Goal: Communication & Community: Answer question/provide support

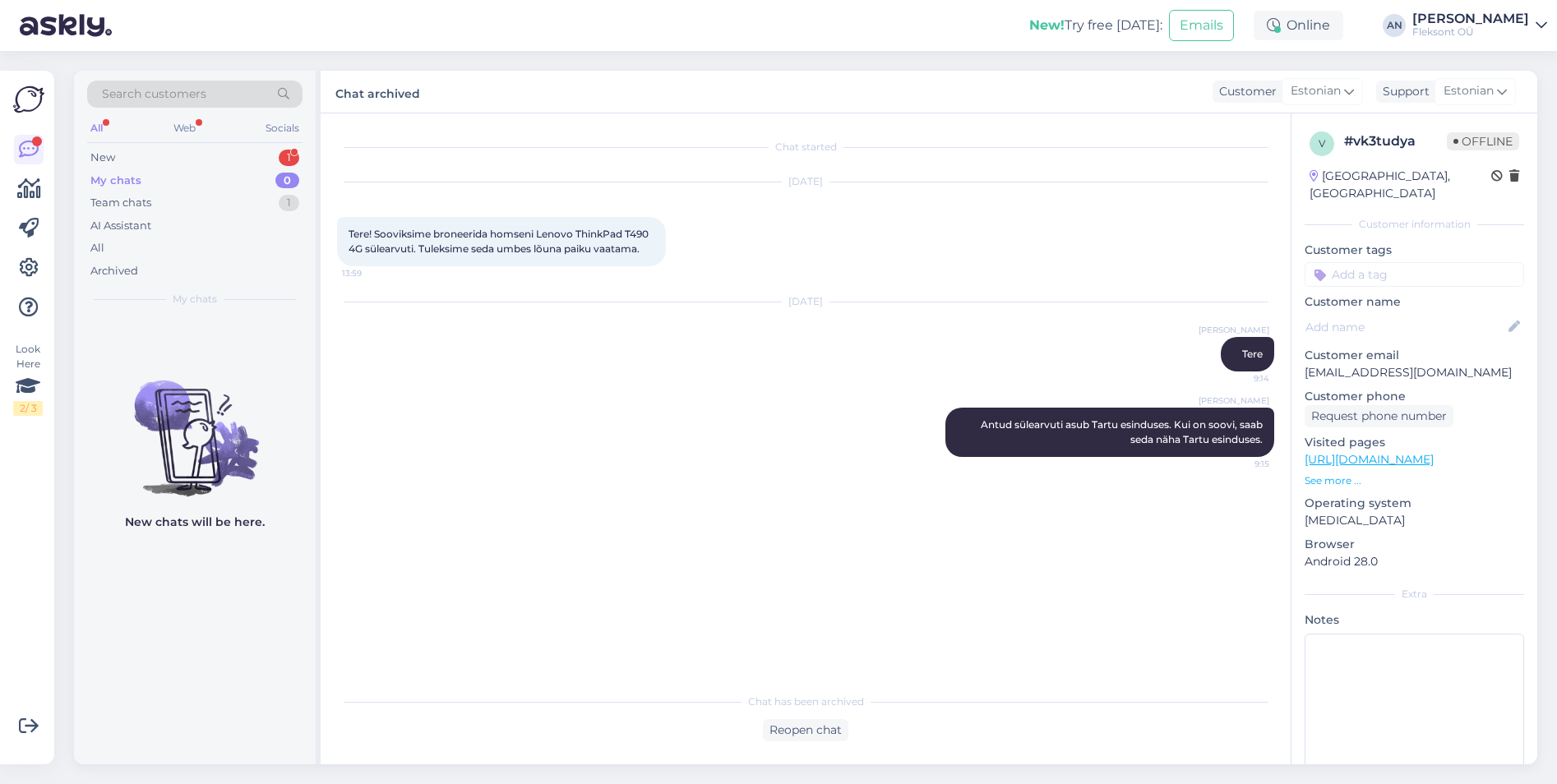
click at [529, 226] on div "Tere! Sooviksime broneerida homseni Lenovo ThinkPad T490 4G sülearvuti. Tuleksi…" at bounding box center [501, 241] width 329 height 49
click at [129, 198] on div "Team chats" at bounding box center [121, 202] width 61 height 17
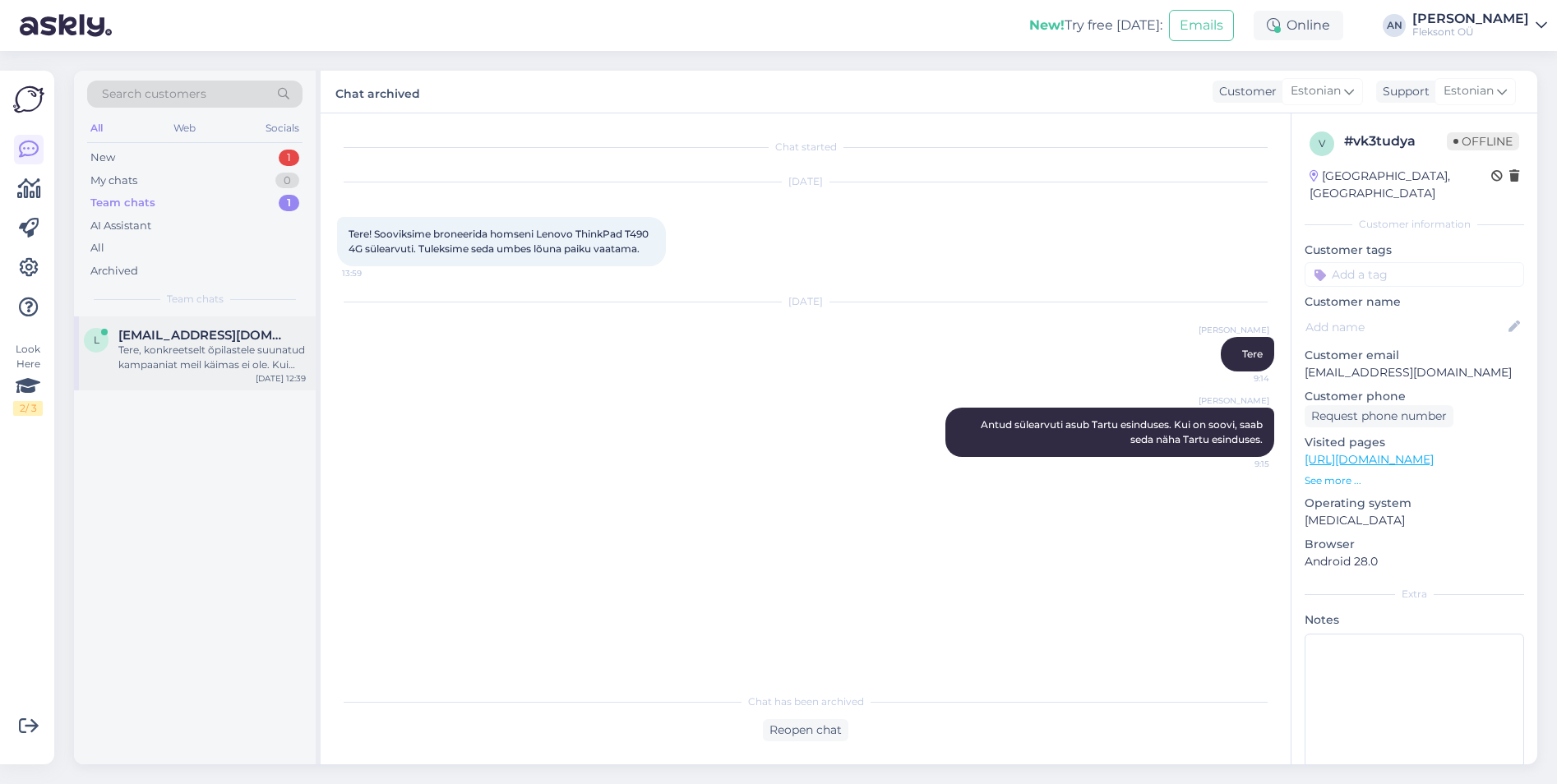
click at [183, 353] on div "Tere, konkreetselt õpilastele suunatud kampaaniat meil käimas ei ole. Kui soovi…" at bounding box center [212, 357] width 188 height 29
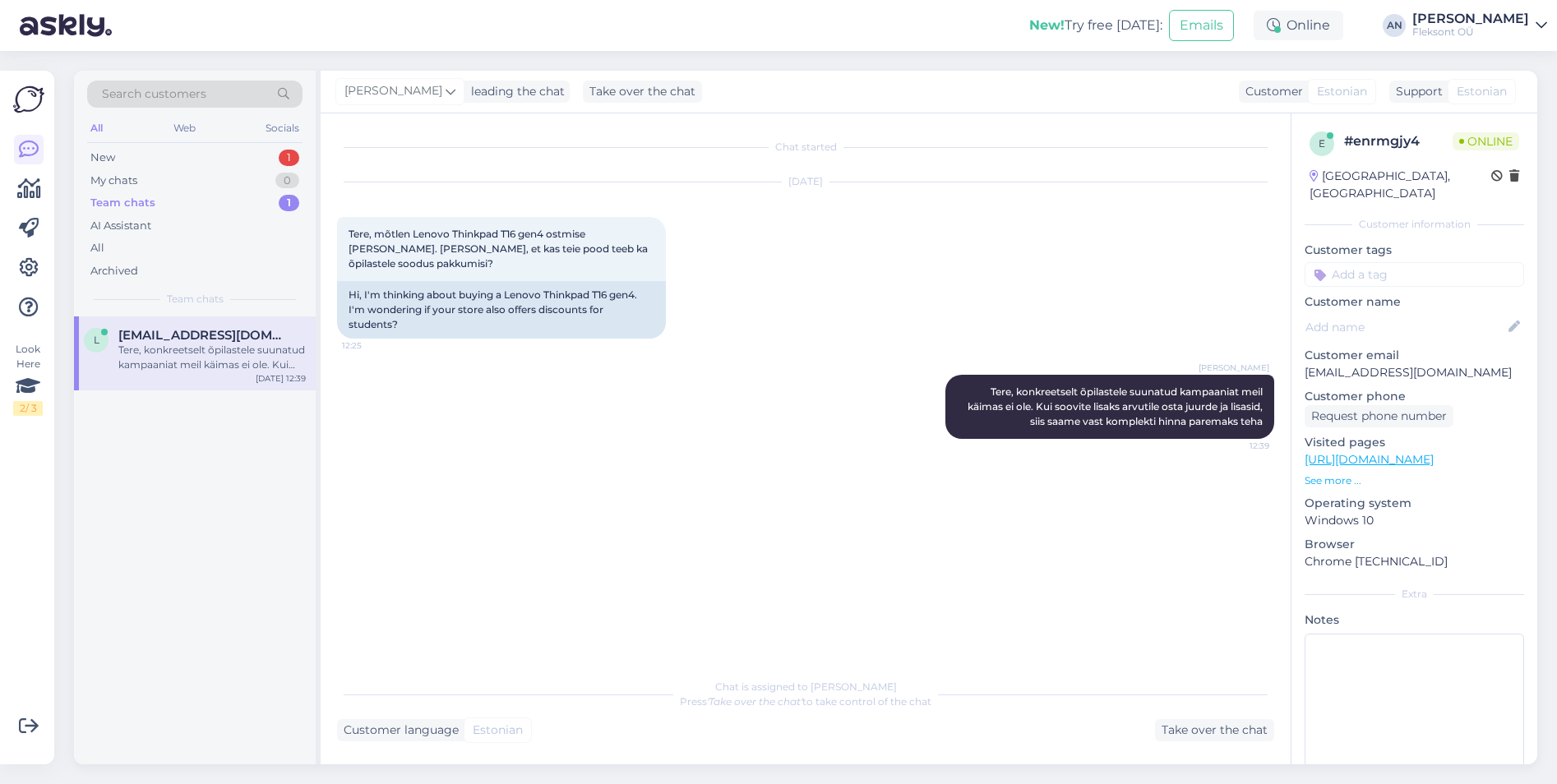
click at [716, 407] on div "[PERSON_NAME] Tere, konkreetselt õpilastele suunatud kampaaniat meil käimas ei …" at bounding box center [805, 406] width 937 height 101
click at [131, 154] on div "New 1" at bounding box center [194, 158] width 215 height 23
click at [199, 335] on div "#vxv4lsjv" at bounding box center [212, 335] width 188 height 15
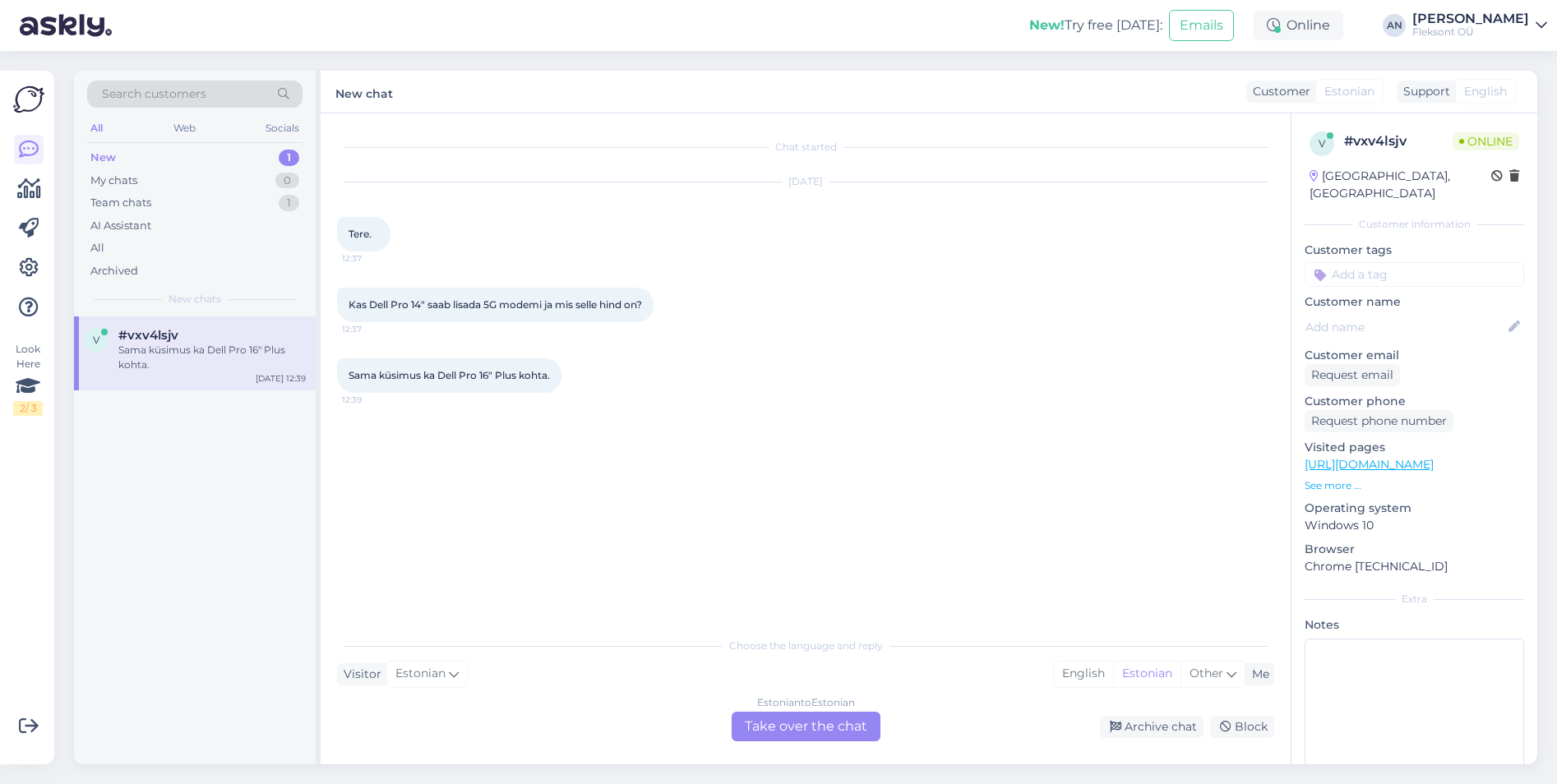
click at [805, 396] on div "Sama küsimus ka Dell Pro 16" Plus kohta. 12:39" at bounding box center [805, 375] width 937 height 70
click at [1433, 457] on link "[URL][DOMAIN_NAME]" at bounding box center [1368, 464] width 129 height 15
click at [848, 723] on div "Estonian to Estonian Take over the chat" at bounding box center [806, 726] width 148 height 29
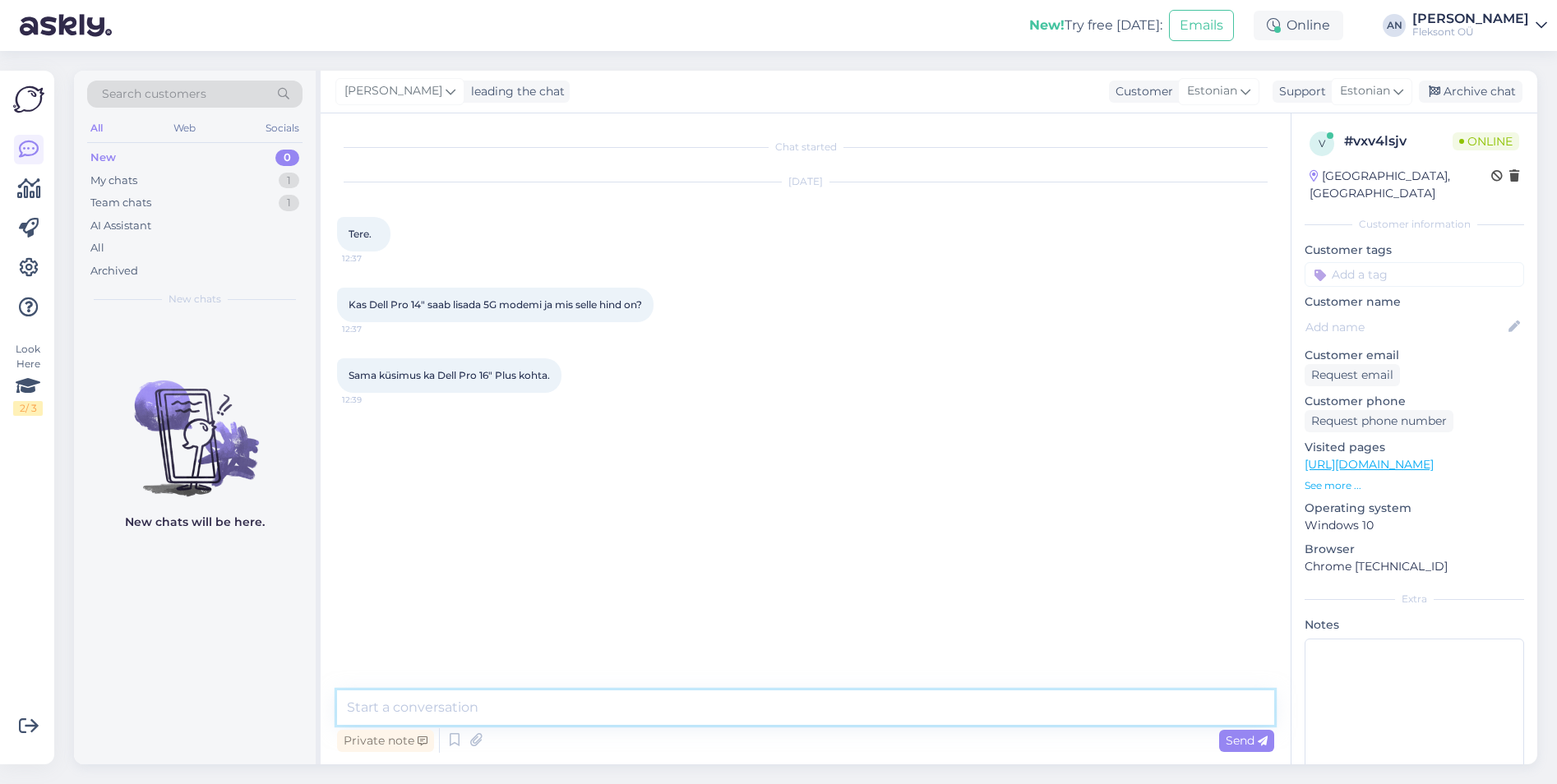
click at [568, 723] on textarea at bounding box center [805, 707] width 937 height 34
type textarea "Tere"
type textarea "[PERSON_NAME] ühenduste infos pole kirjas 4G/5G lisamise võimalus, siis 4G/5G m…"
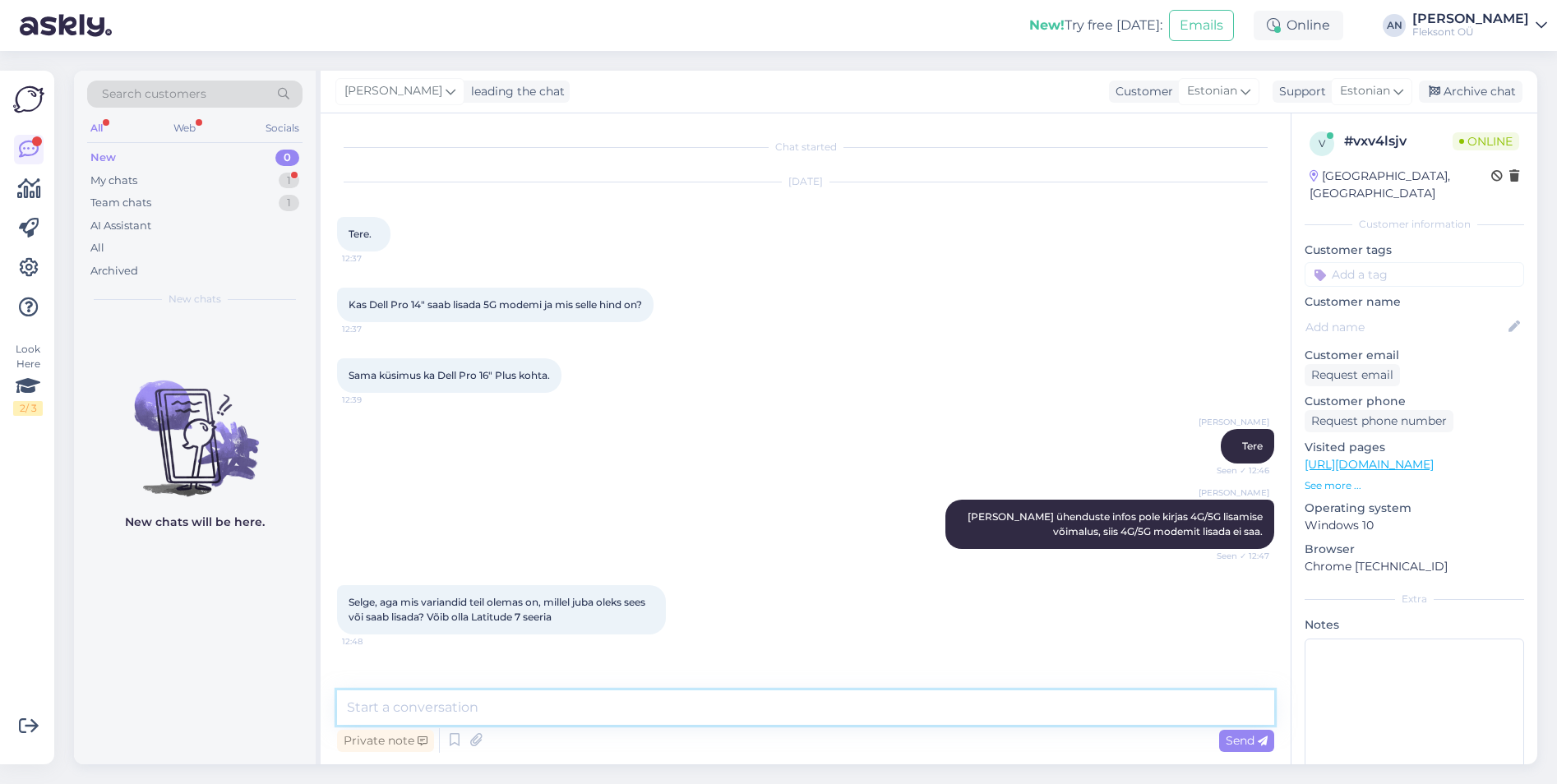
scroll to position [48, 0]
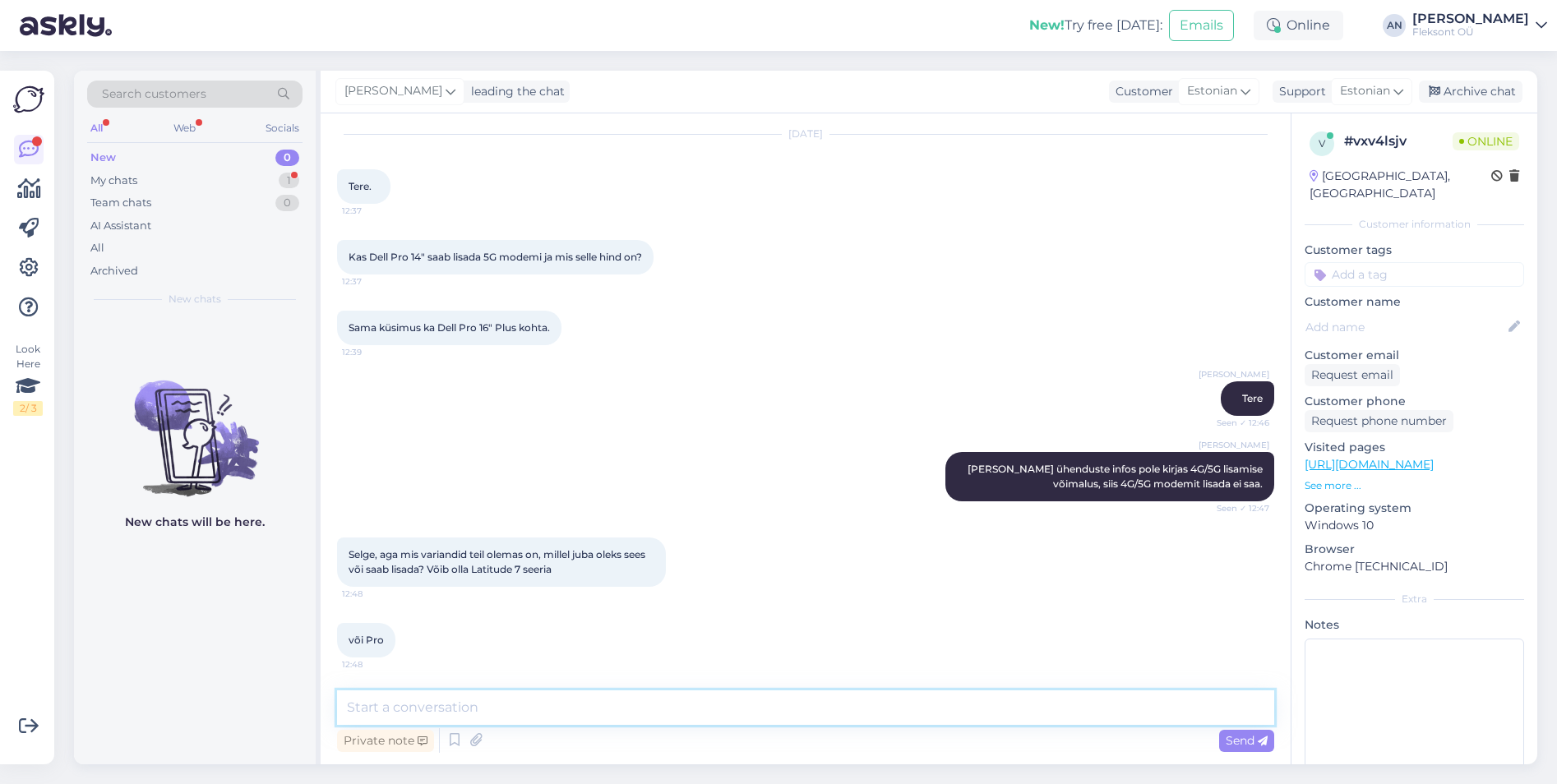
click at [545, 707] on textarea at bounding box center [805, 707] width 937 height 34
type textarea "Hetkel veel 4G/5G modemit Pro seeriale pakkuda pole. Lubatakse selle kuu [PERSO…"
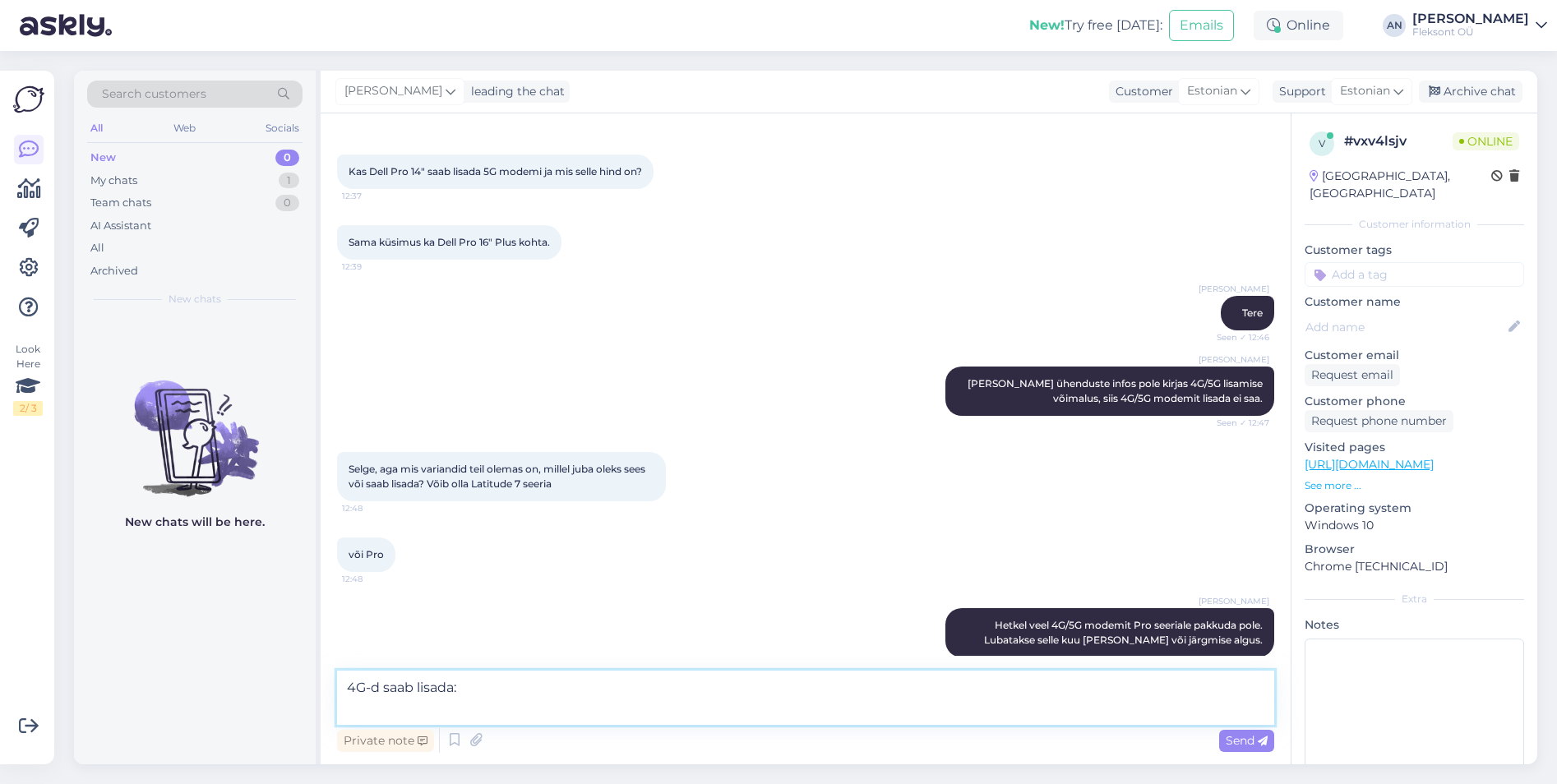
paste textarea "[URL][DOMAIN_NAME]"
type textarea "4G-d saab lisada: [URL][DOMAIN_NAME]"
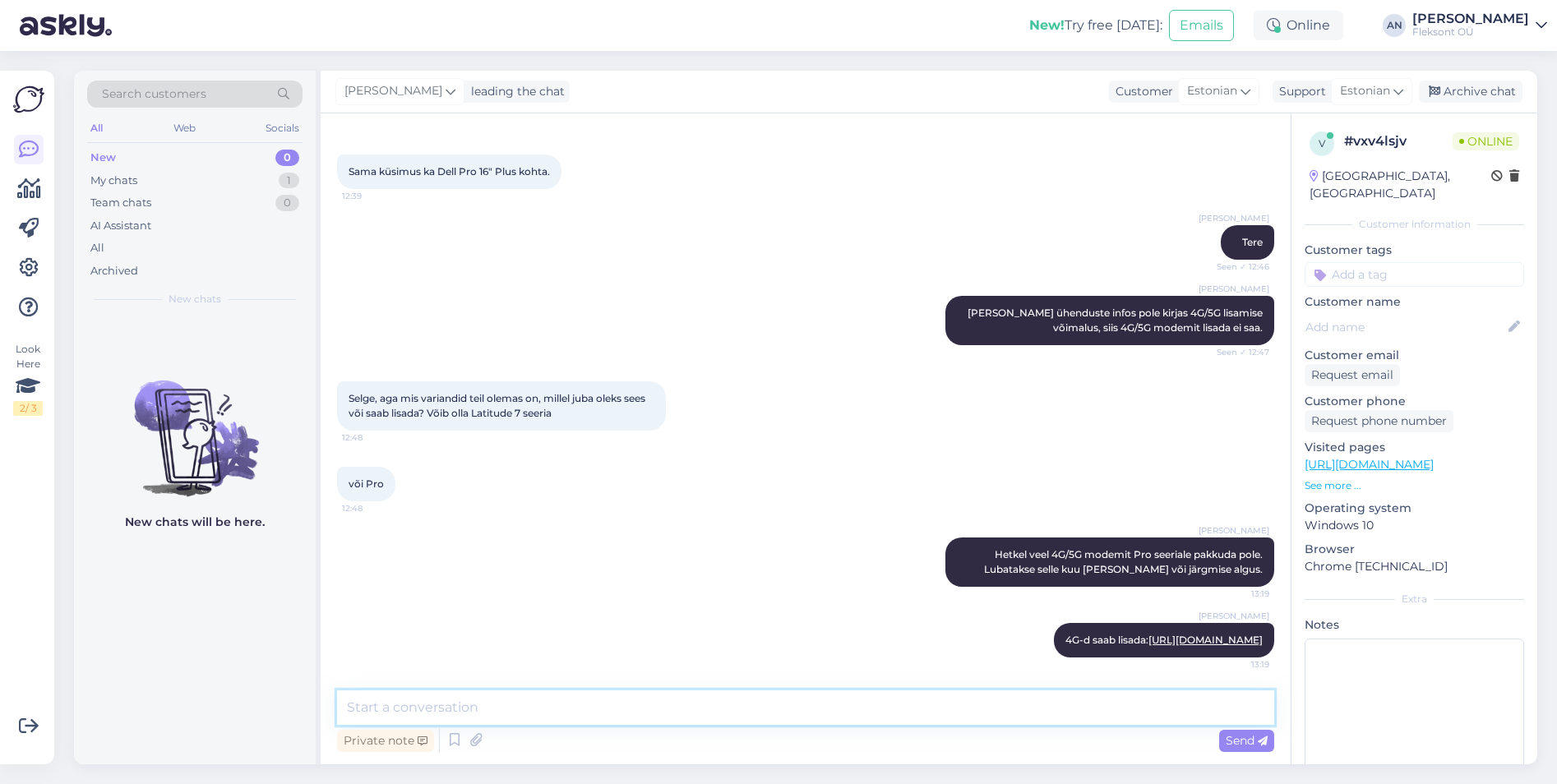
paste textarea "[URL][DOMAIN_NAME]"
type textarea "[URL][DOMAIN_NAME]"
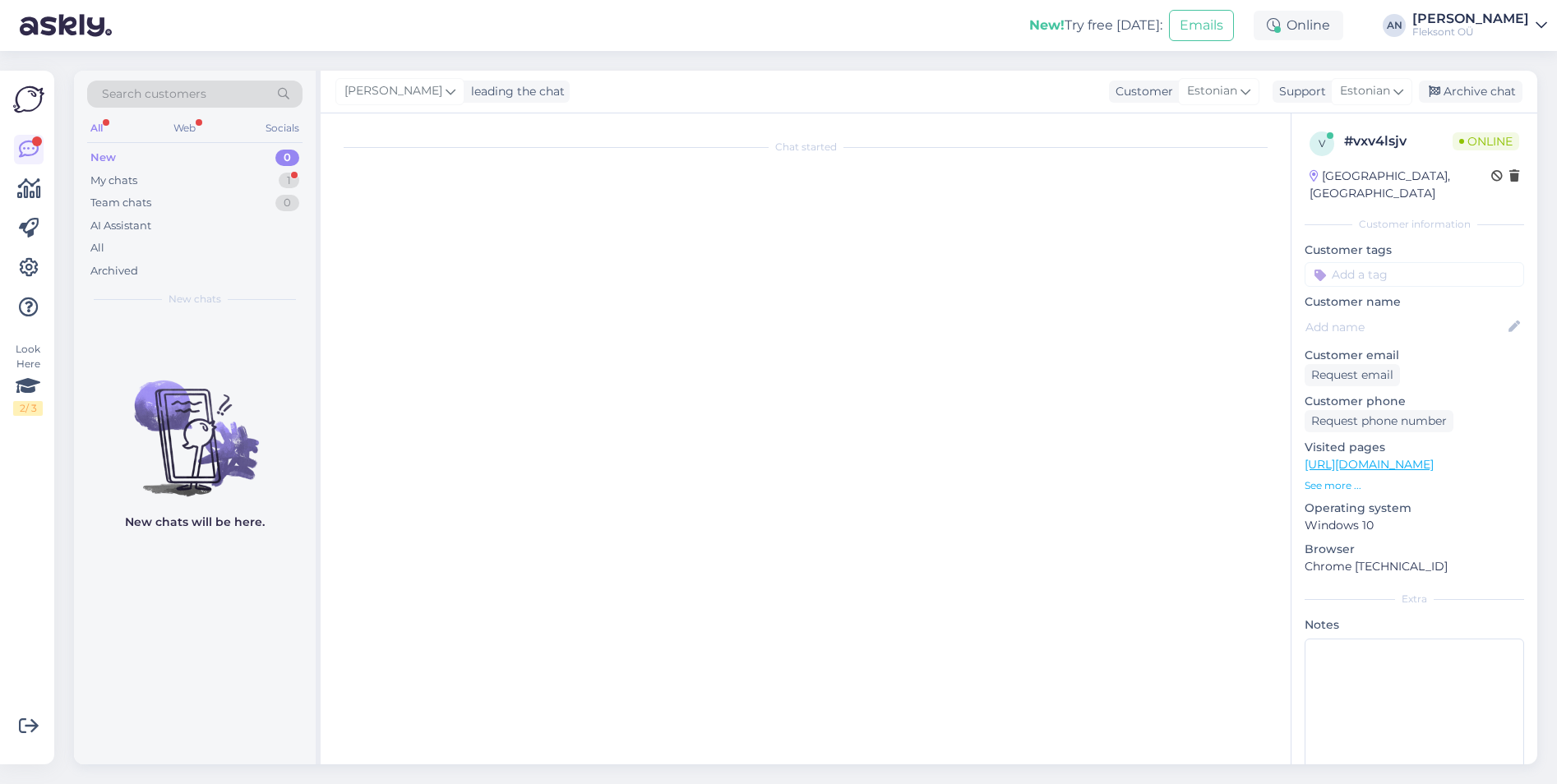
scroll to position [0, 0]
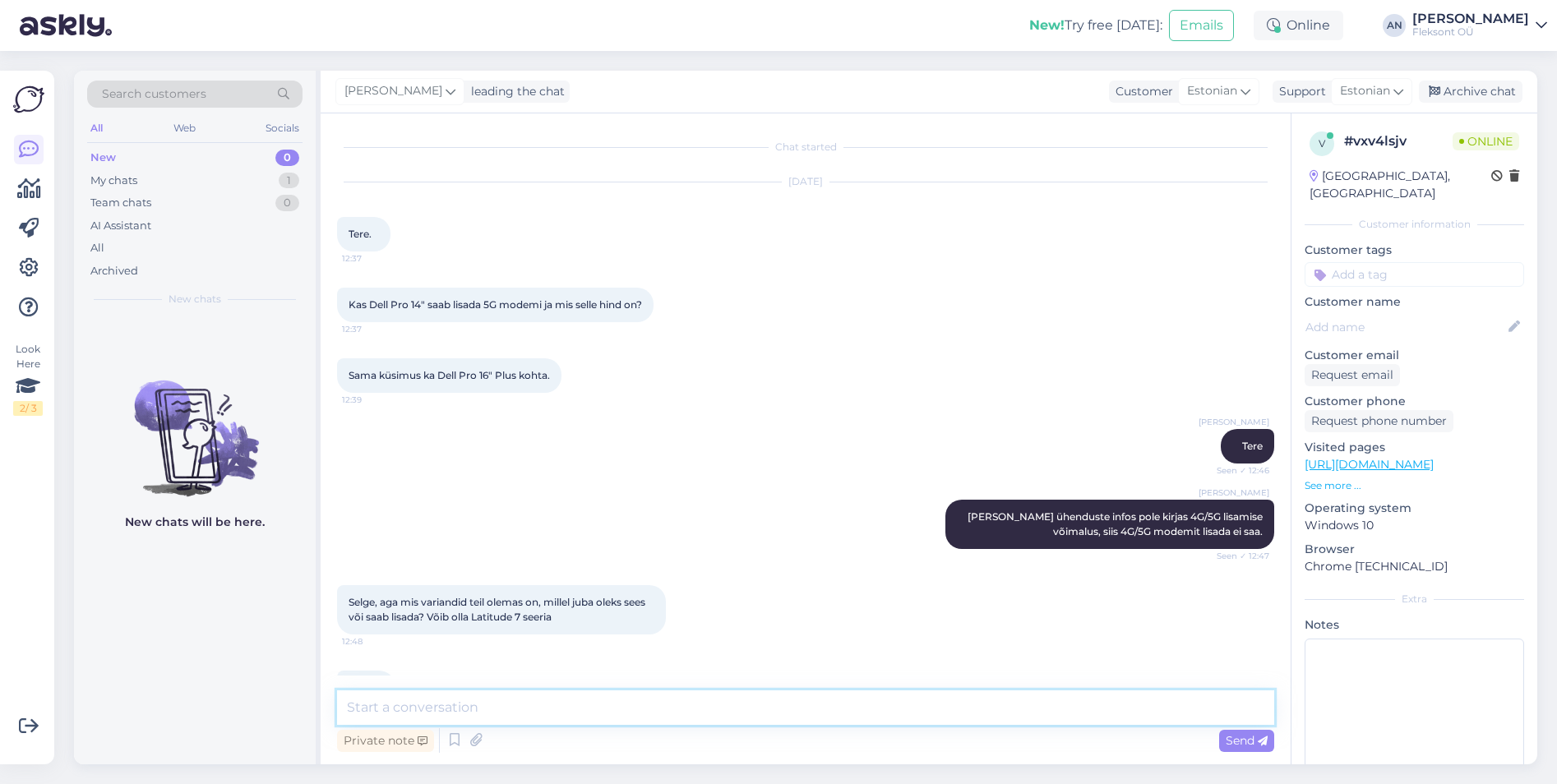
click at [493, 712] on textarea at bounding box center [805, 707] width 937 height 34
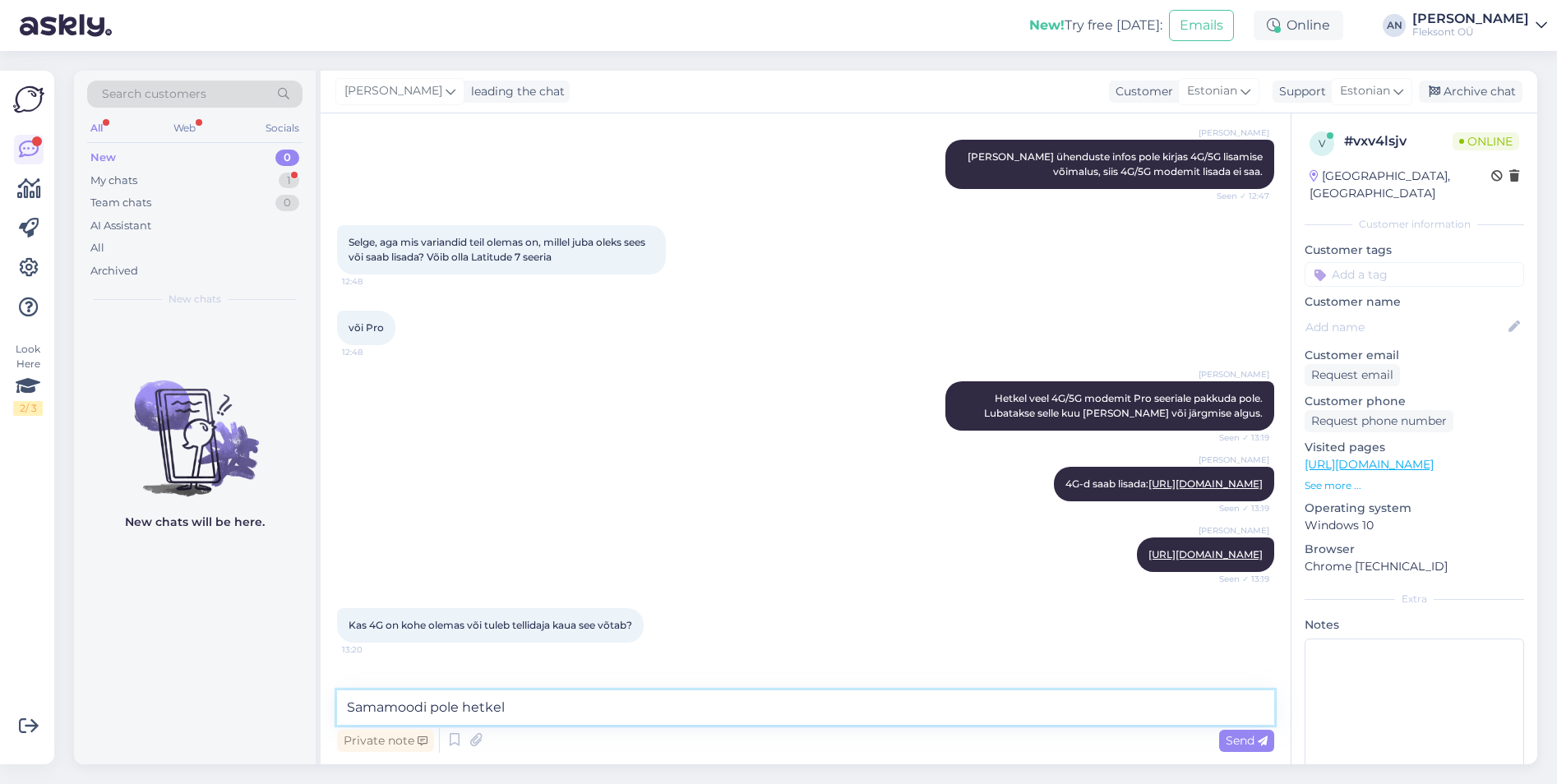
scroll to position [431, 0]
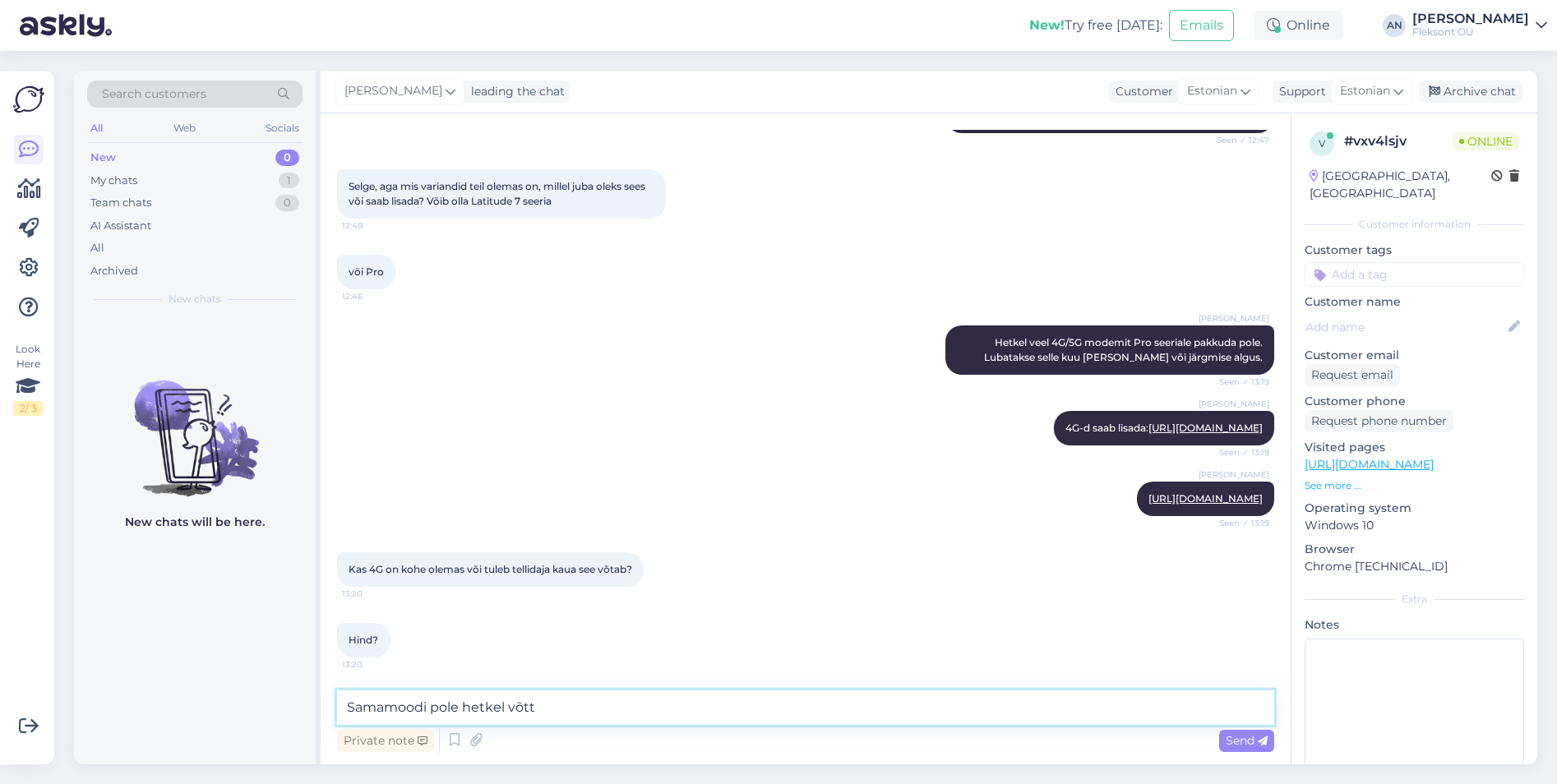
type textarea "Samamoodi pole hetkel [PERSON_NAME]"
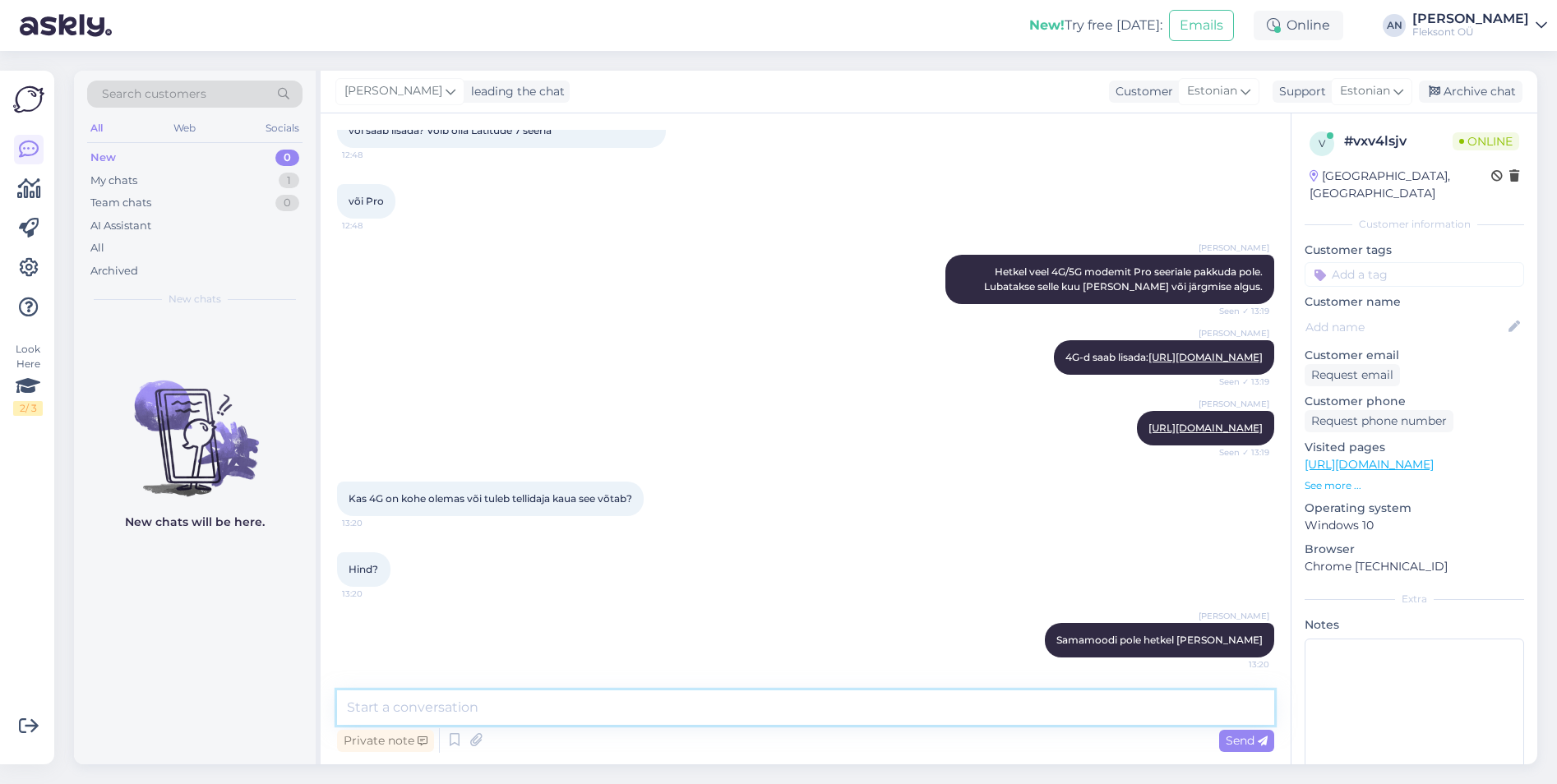
click at [635, 712] on textarea at bounding box center [805, 707] width 937 height 34
click at [520, 702] on textarea at bounding box center [805, 707] width 937 height 34
type textarea "100 euro [PERSON_NAME] võiks hind jääda. Aga kuu [PERSON_NAME] oleme targemad, …"
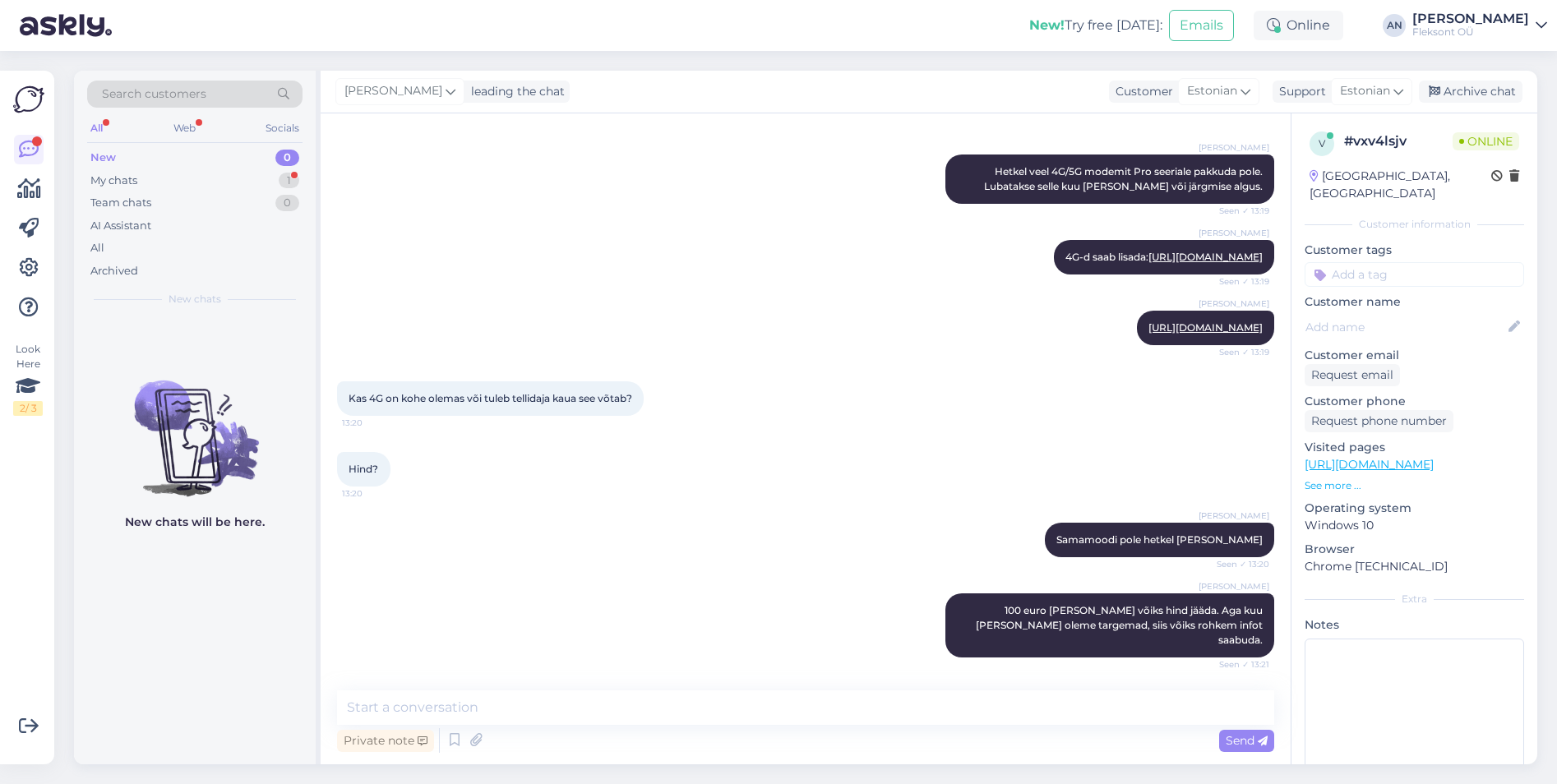
scroll to position [657, 0]
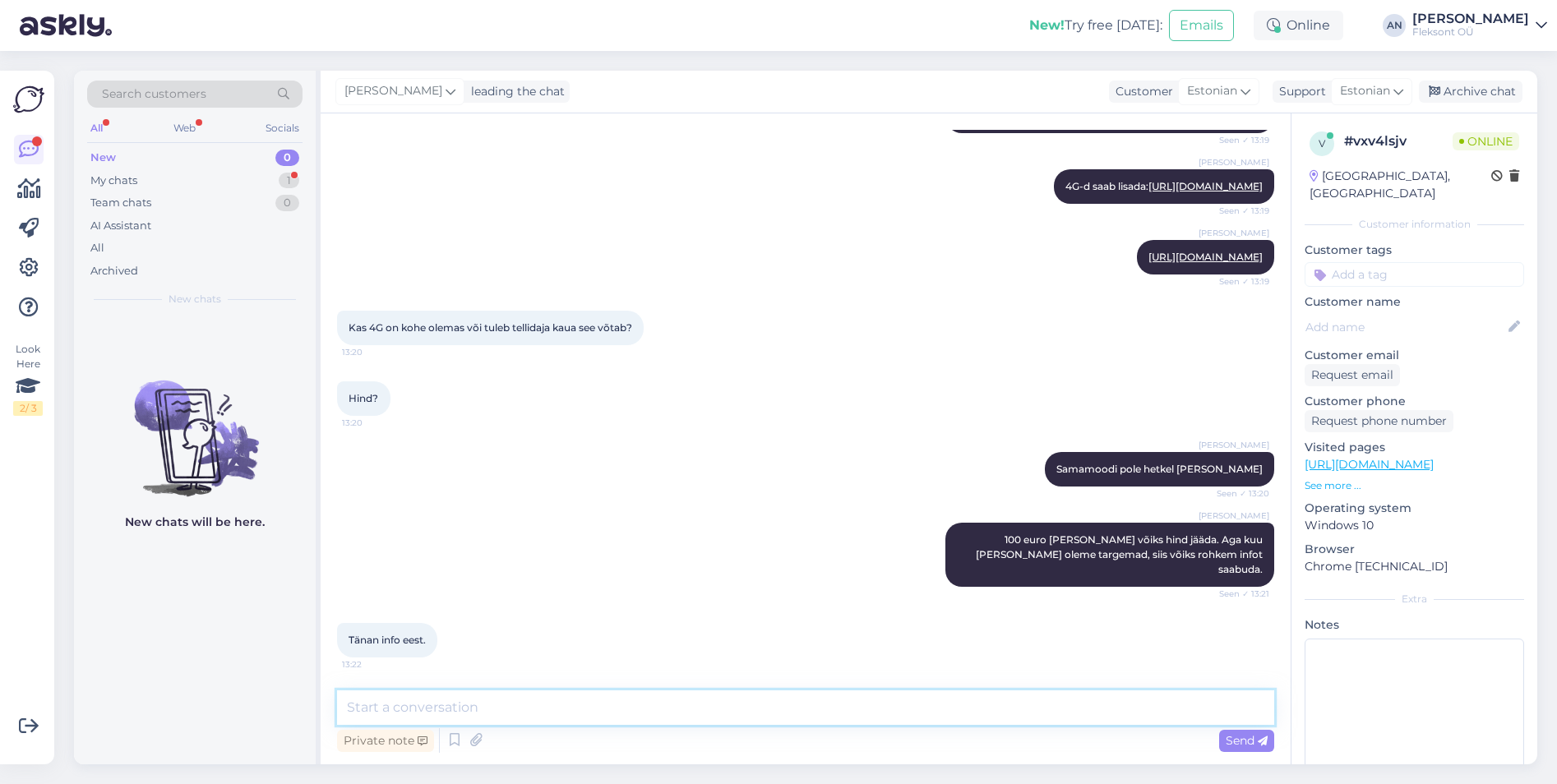
click at [481, 691] on textarea at bounding box center [805, 707] width 937 height 34
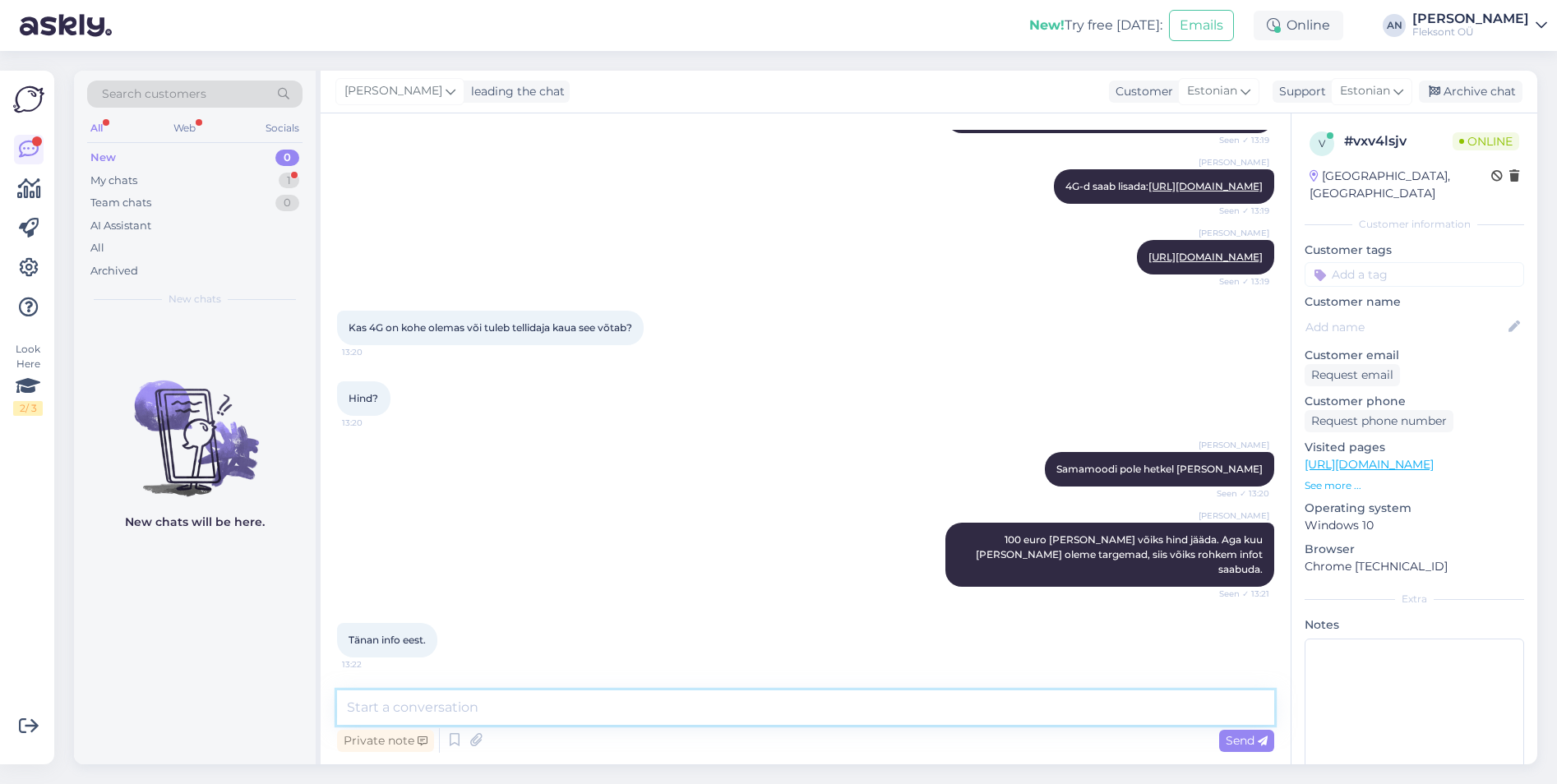
type textarea "V"
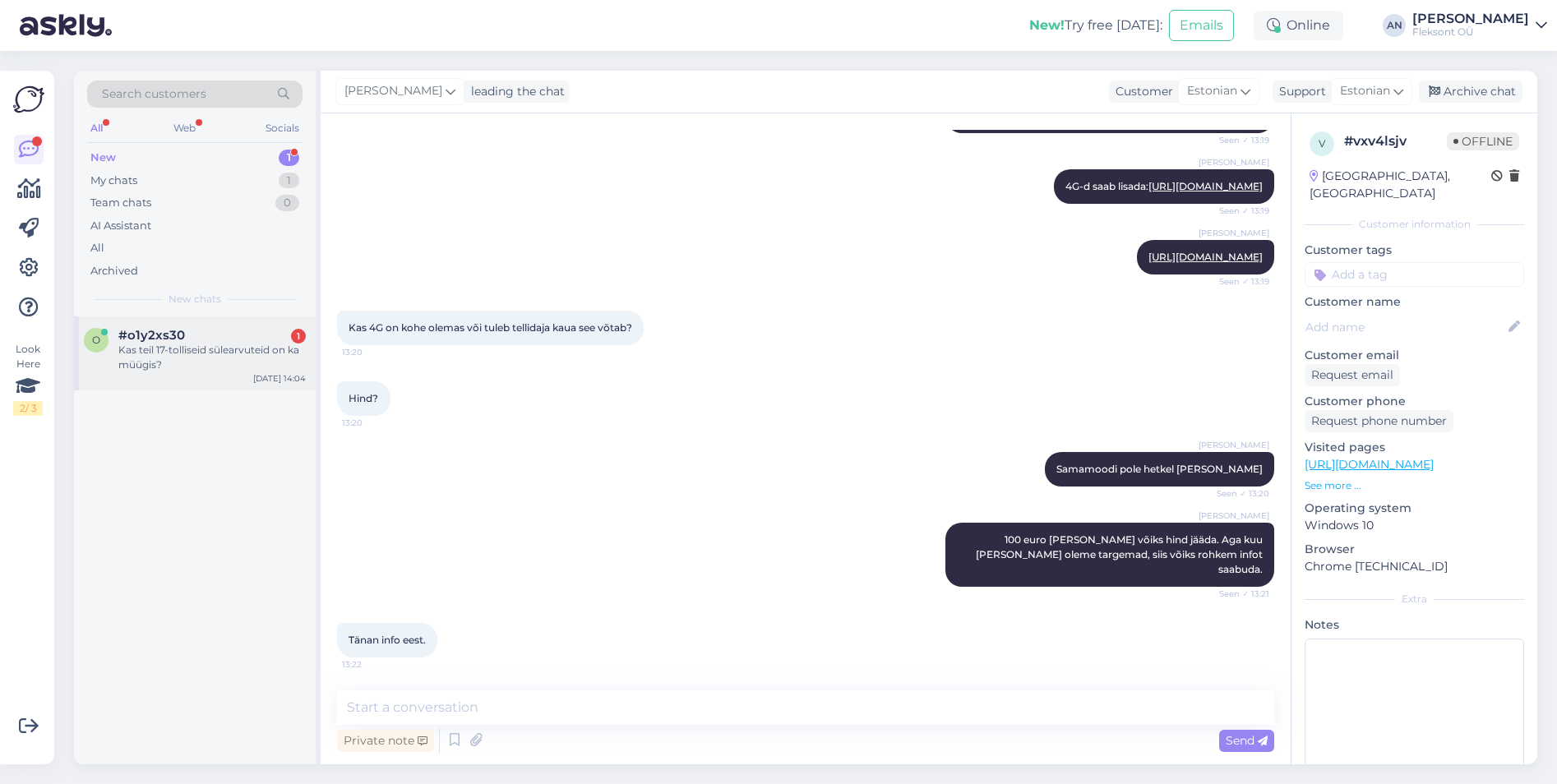
click at [144, 355] on div "Kas teil 17-tolliseid sülearvuteid on ka müügis?" at bounding box center [212, 357] width 188 height 29
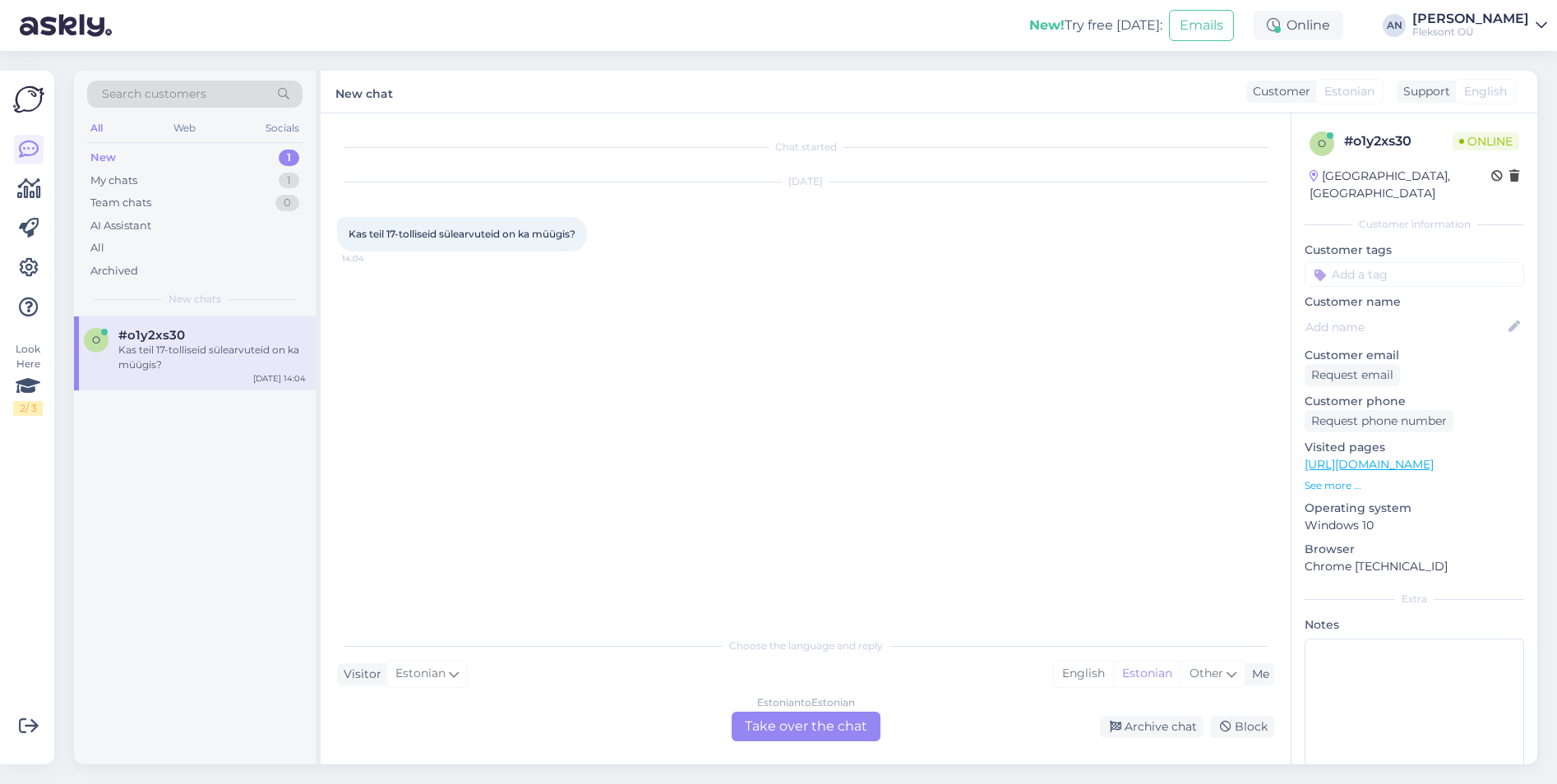
click at [711, 407] on div "Chat started [DATE] Kas teil 17-tolliseid sülearvuteid on ka müügis? 14:04" at bounding box center [813, 372] width 951 height 484
click at [819, 722] on div "Estonian to Estonian Take over the chat" at bounding box center [806, 726] width 148 height 29
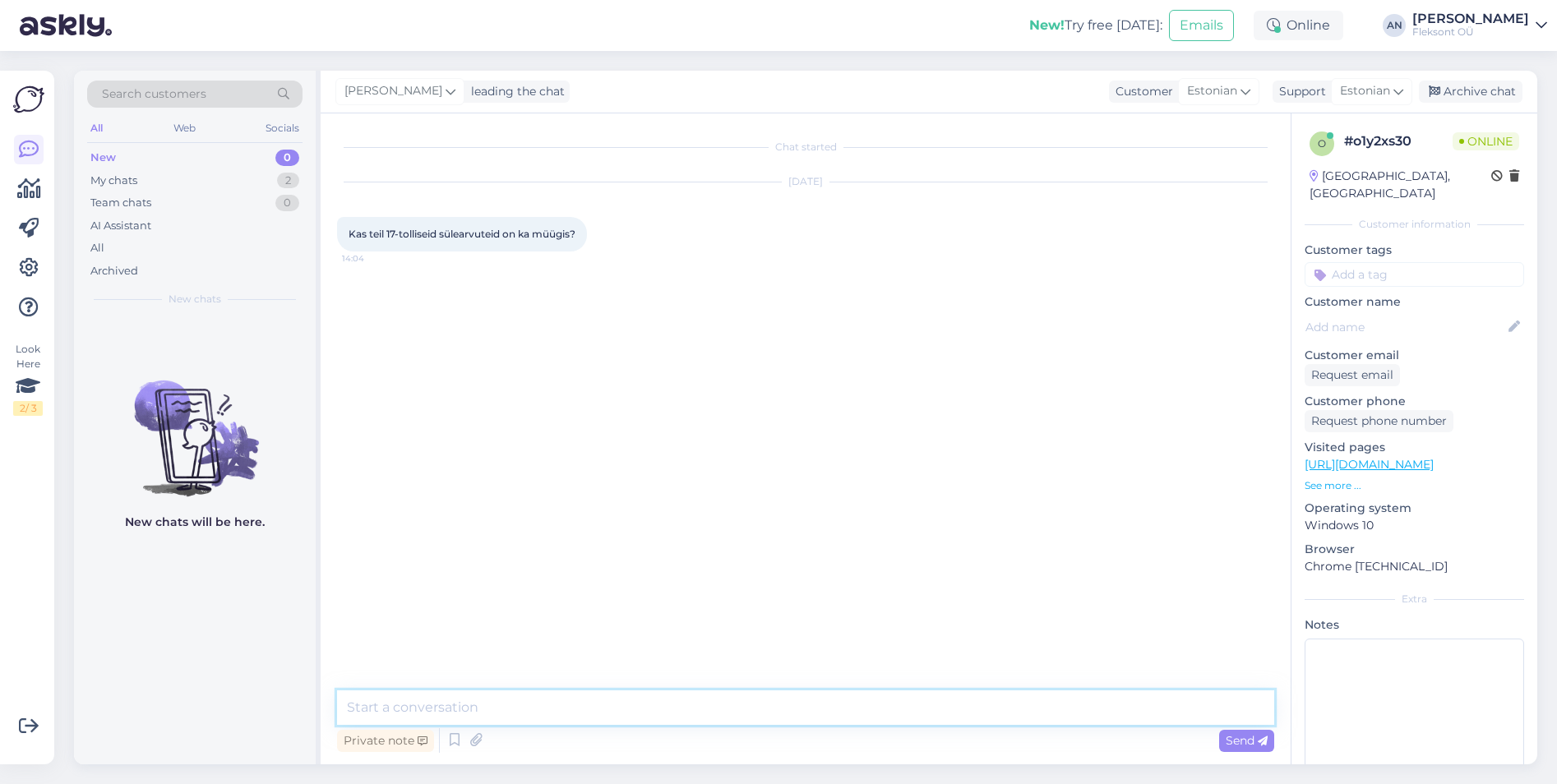
click at [511, 714] on textarea at bounding box center [805, 707] width 937 height 34
type textarea "Tere"
type textarea "17" sülearvuteid meil pakkuda pole, kuna see on kaduv tollimõõt. 16" on pakkuda…"
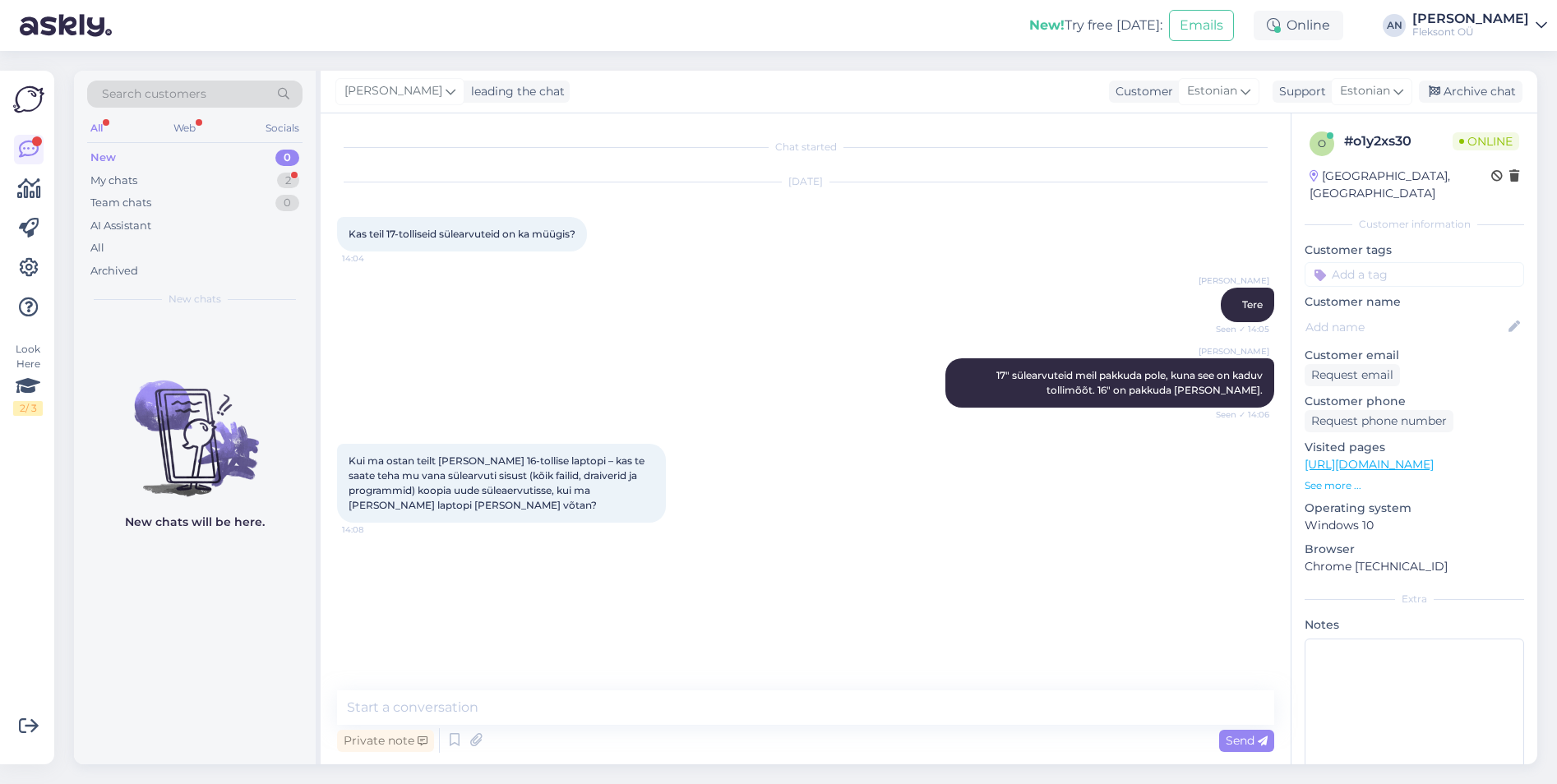
click at [692, 465] on div "Kui ma ostan teilt [PERSON_NAME] 16-tollise laptopi – kas te saate teha mu vana…" at bounding box center [805, 483] width 937 height 115
click at [511, 705] on textarea at bounding box center [805, 707] width 937 height 34
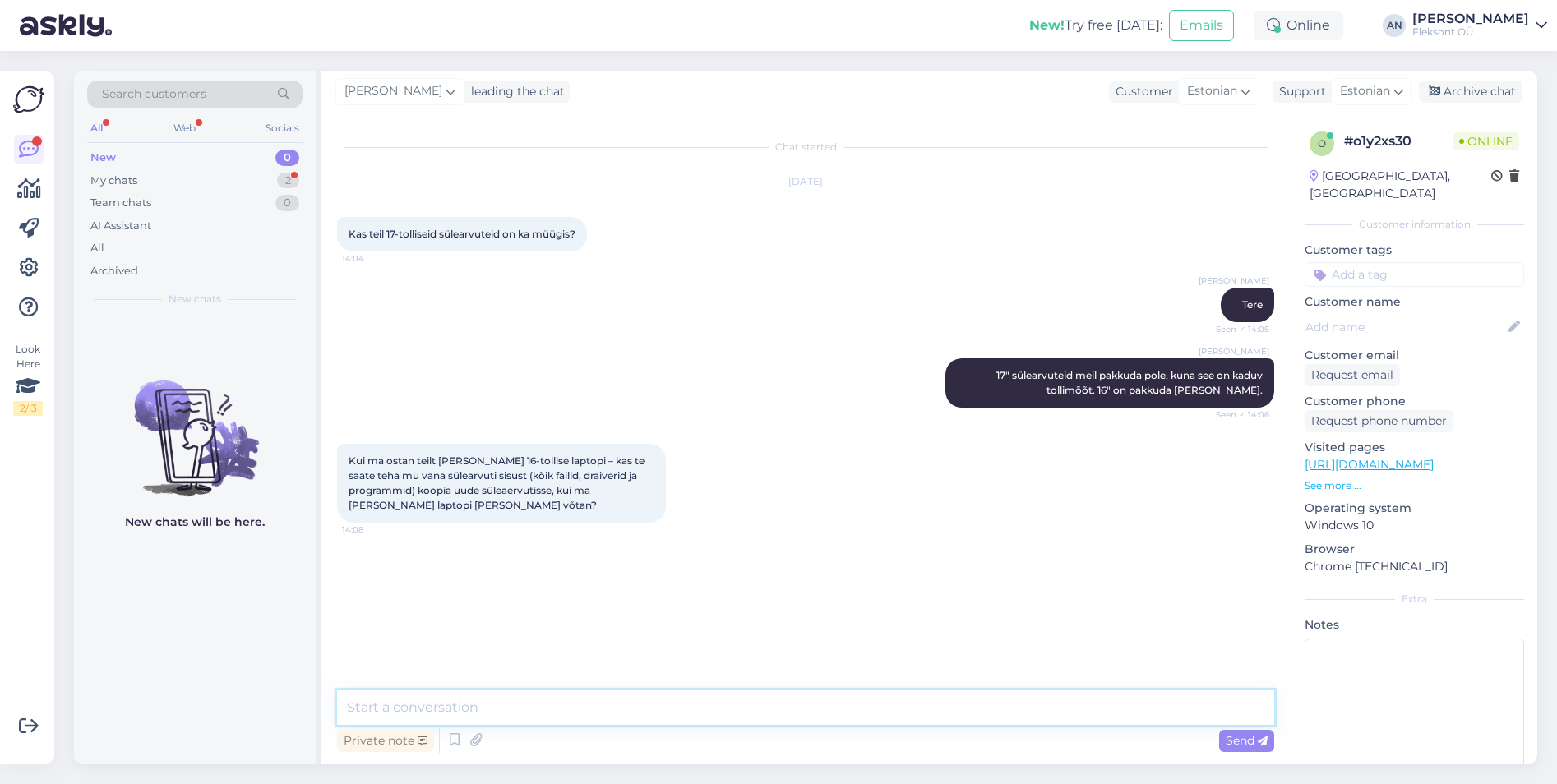
click at [511, 705] on textarea at bounding box center [805, 707] width 937 height 34
type textarea "K"
type textarea "Saame kloonida, aga siis kloonitakse ka vanem operatsioonisüsteem ehk kogu sisu…"
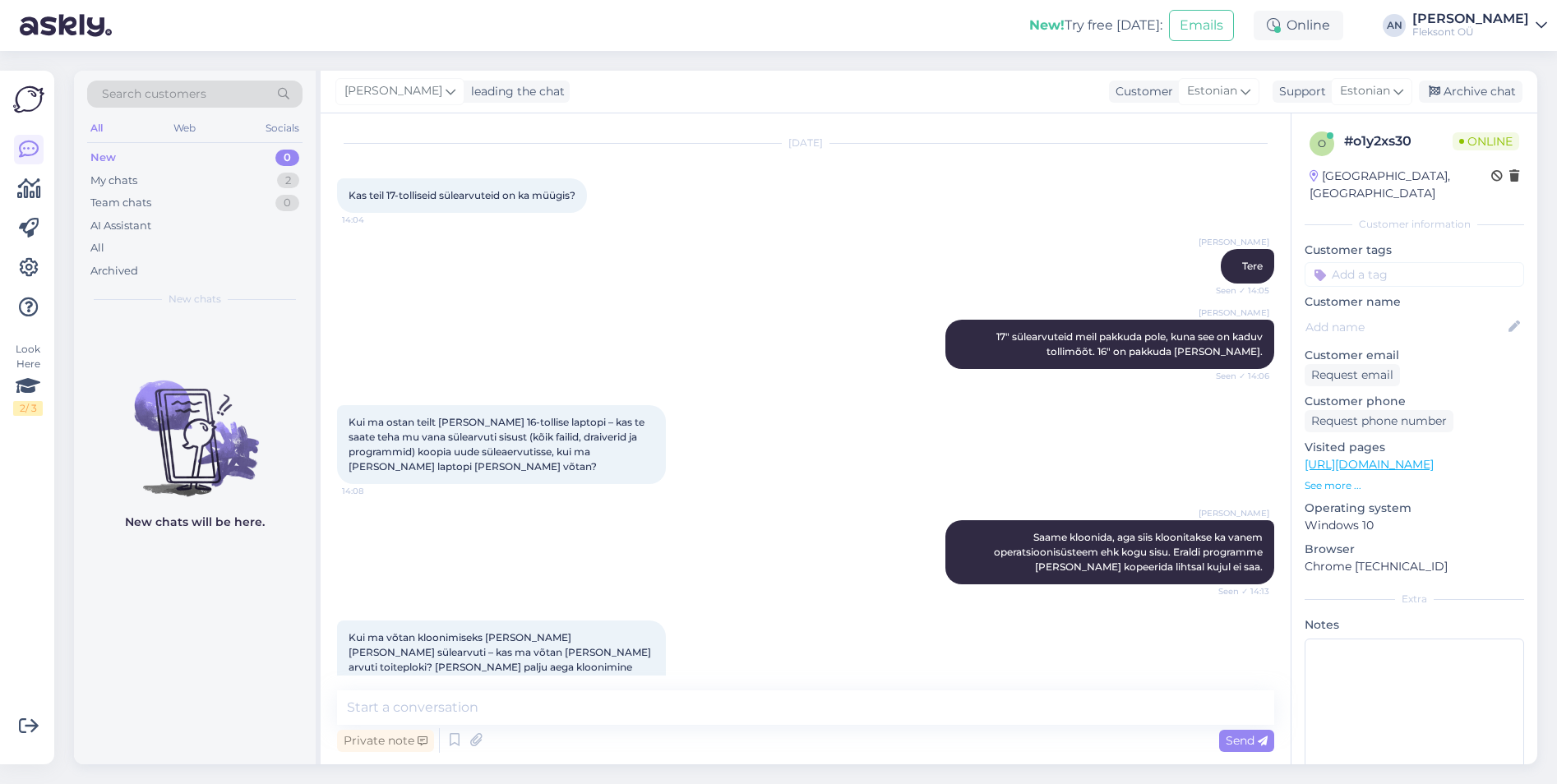
scroll to position [65, 0]
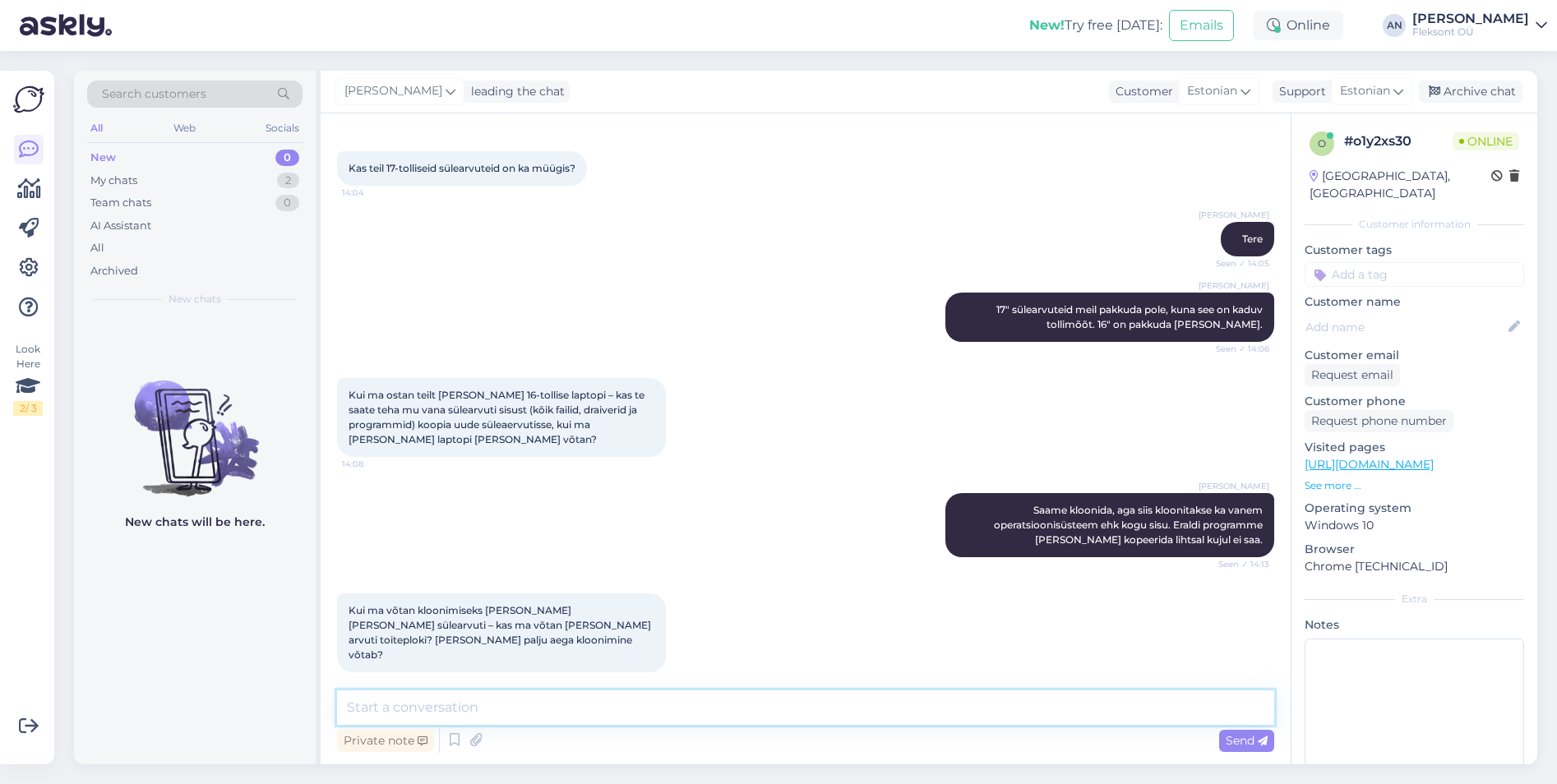
click at [531, 699] on textarea at bounding box center [805, 707] width 937 height 34
type textarea "K"
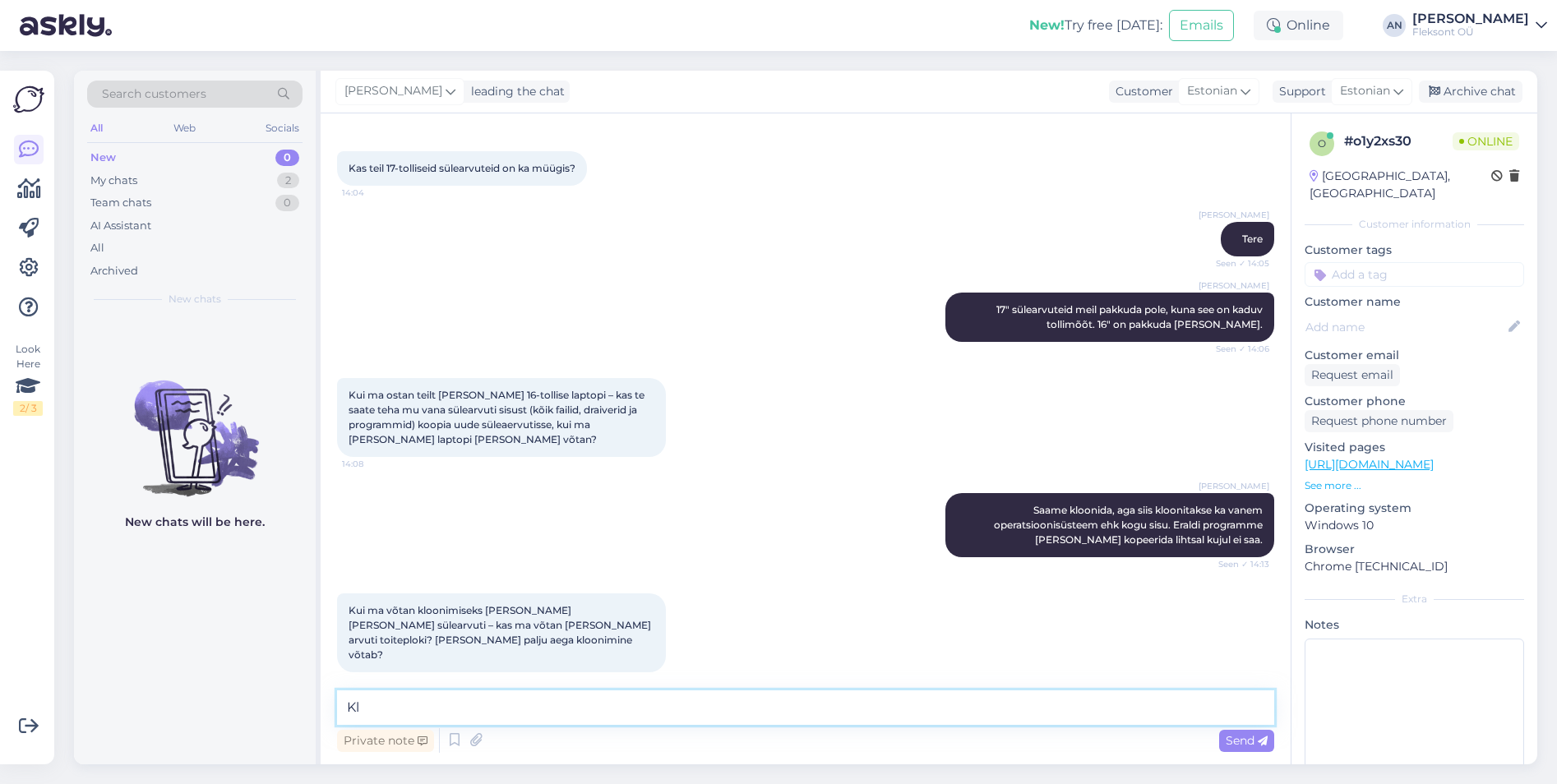
type textarea "K"
type textarea "Uuriks [PERSON_NAME] sülearvuti on ja mis Windows seal peal on?"
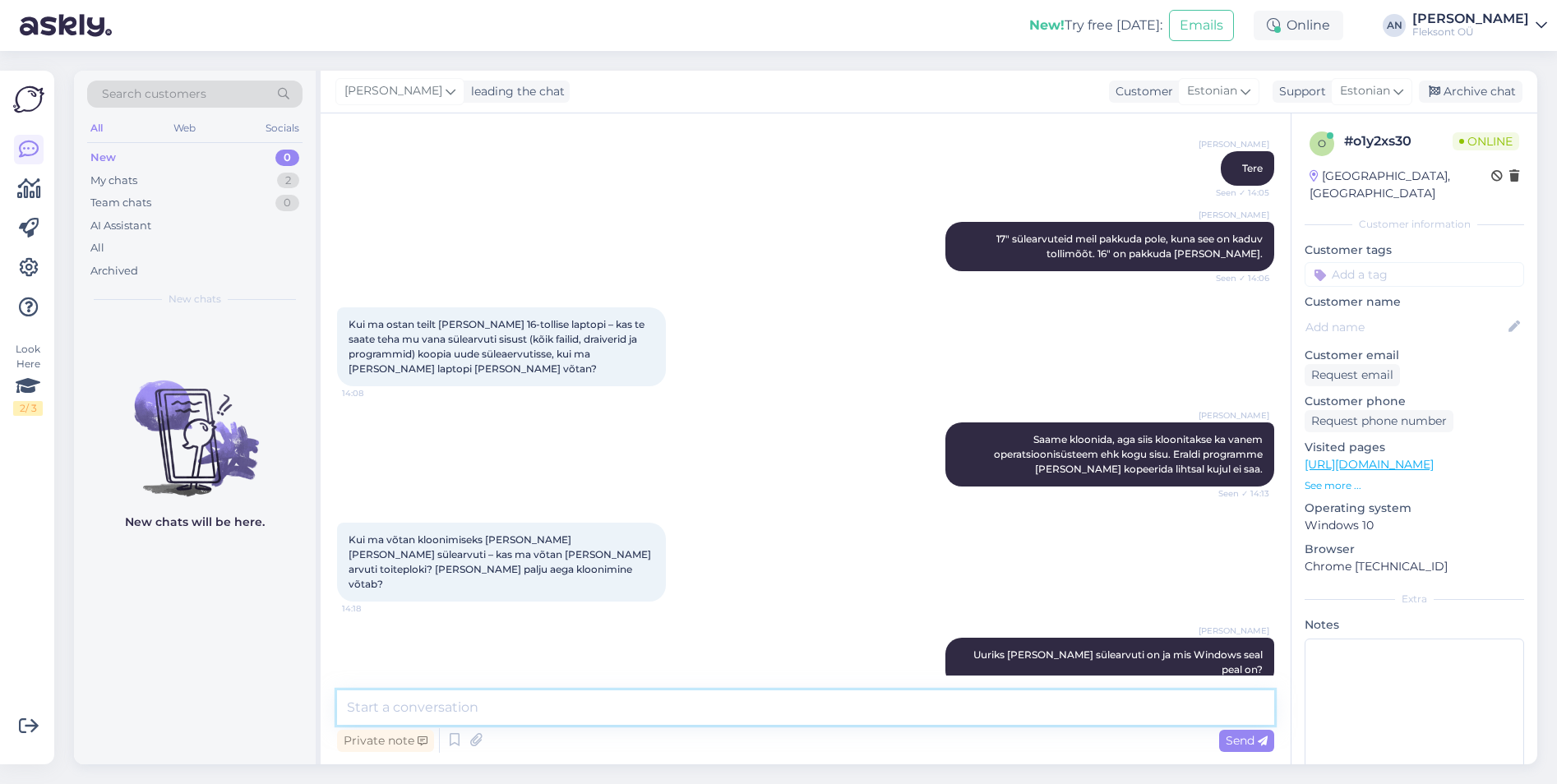
scroll to position [222, 0]
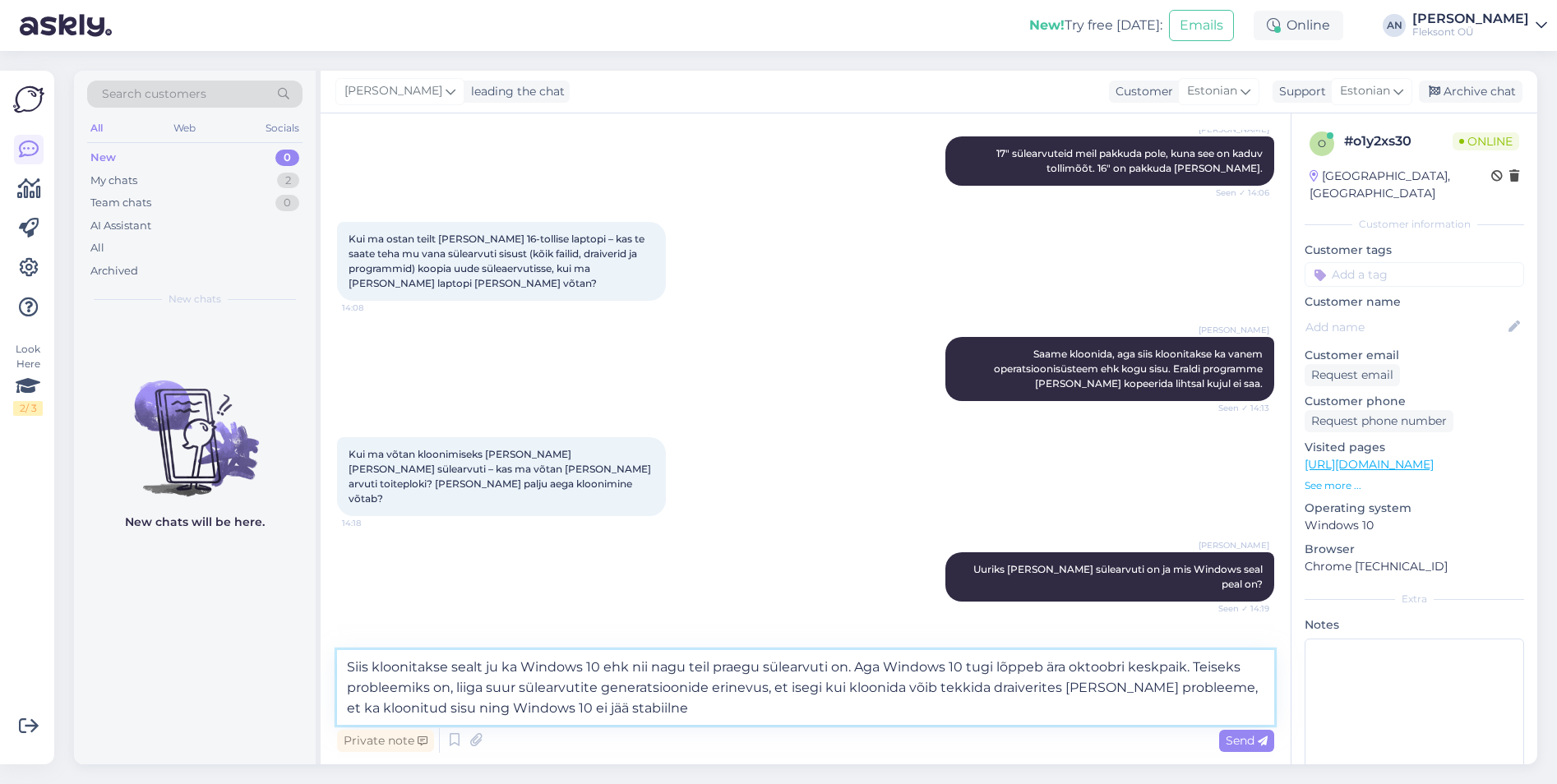
type textarea "Siis kloonitakse sealt ju ka Windows 10 ehk nii nagu teil praegu sülearvuti on.…"
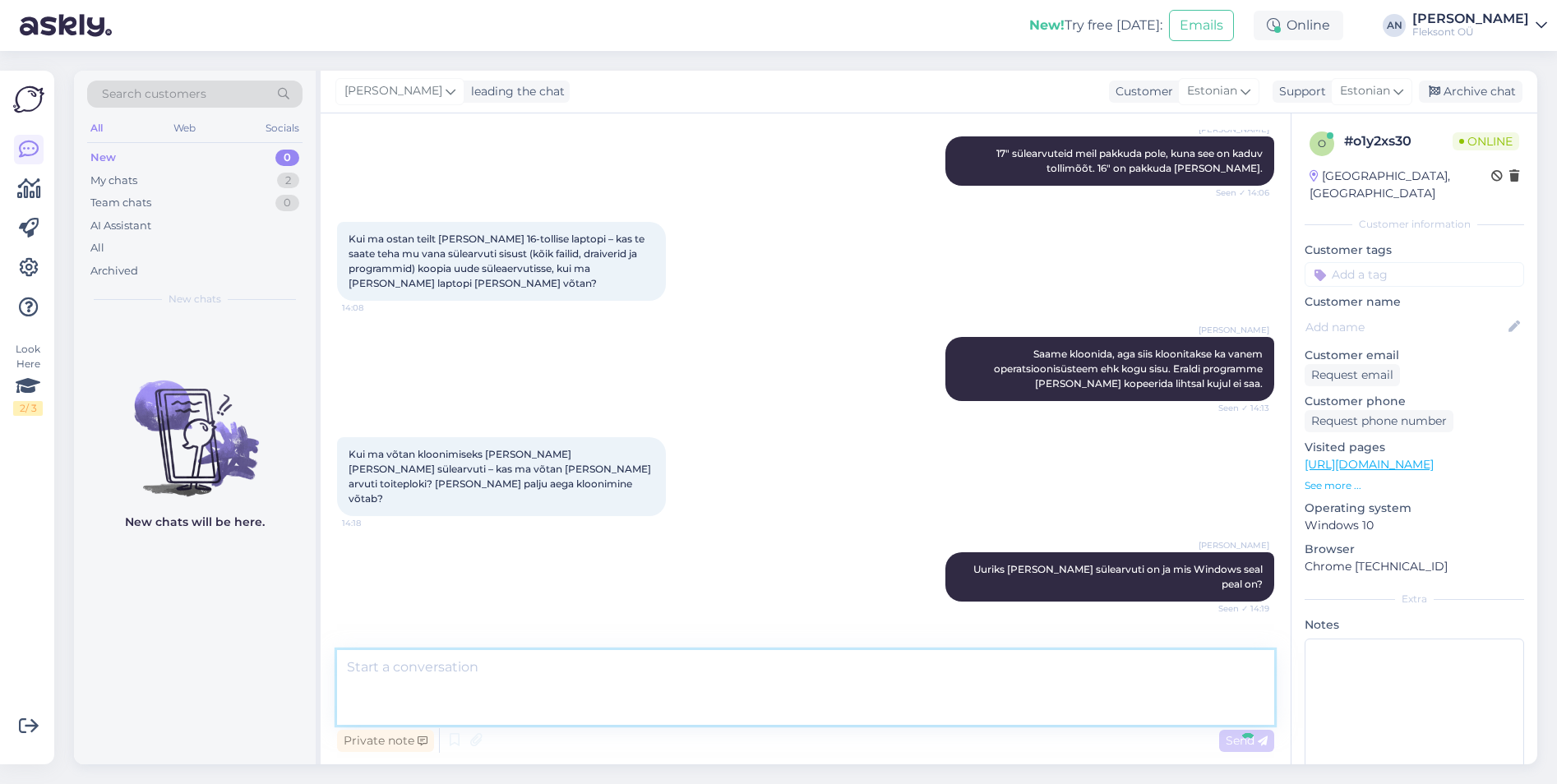
scroll to position [366, 0]
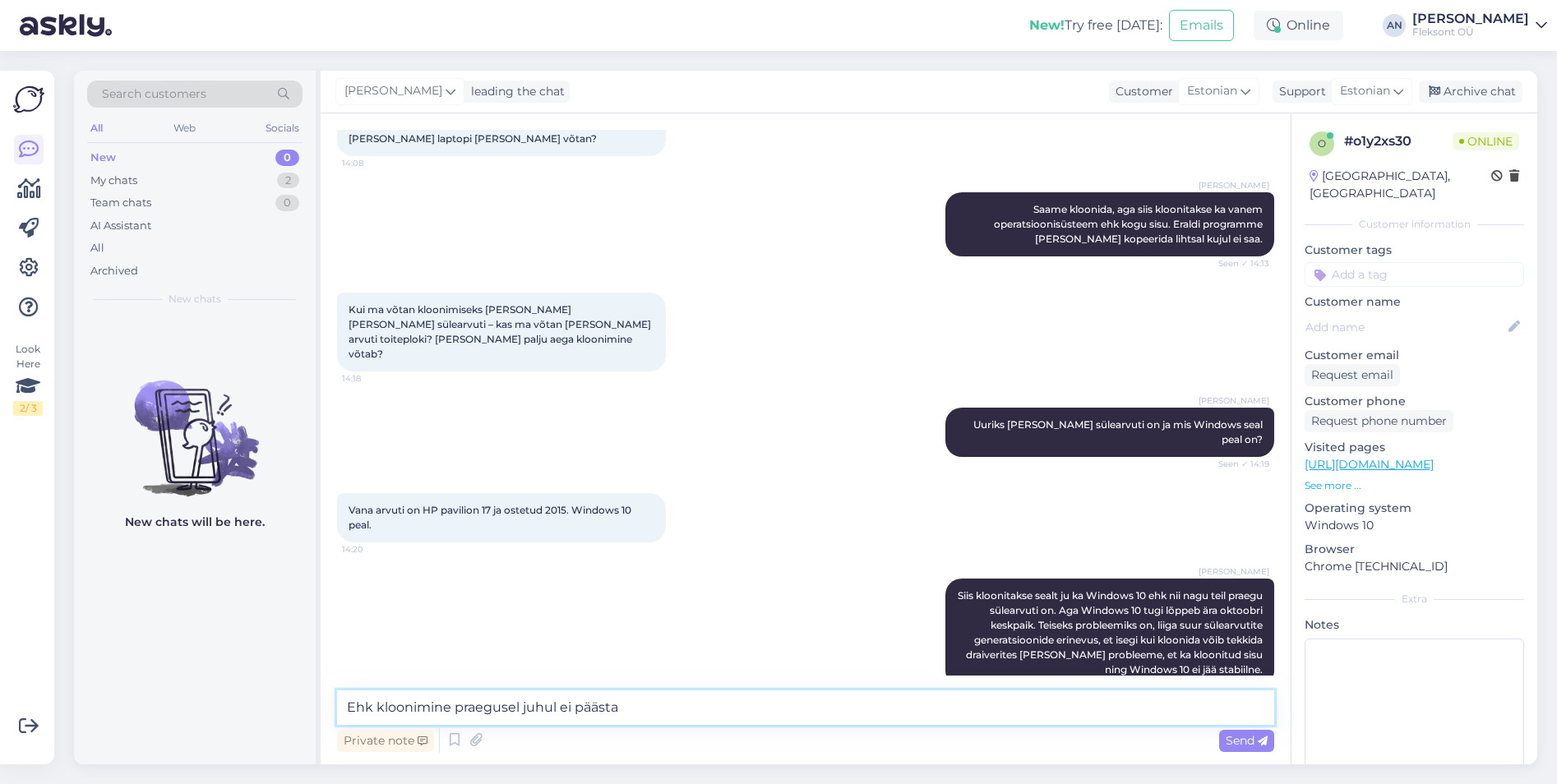
type textarea "Ehk kloonimine praegusel juhul ei päästa."
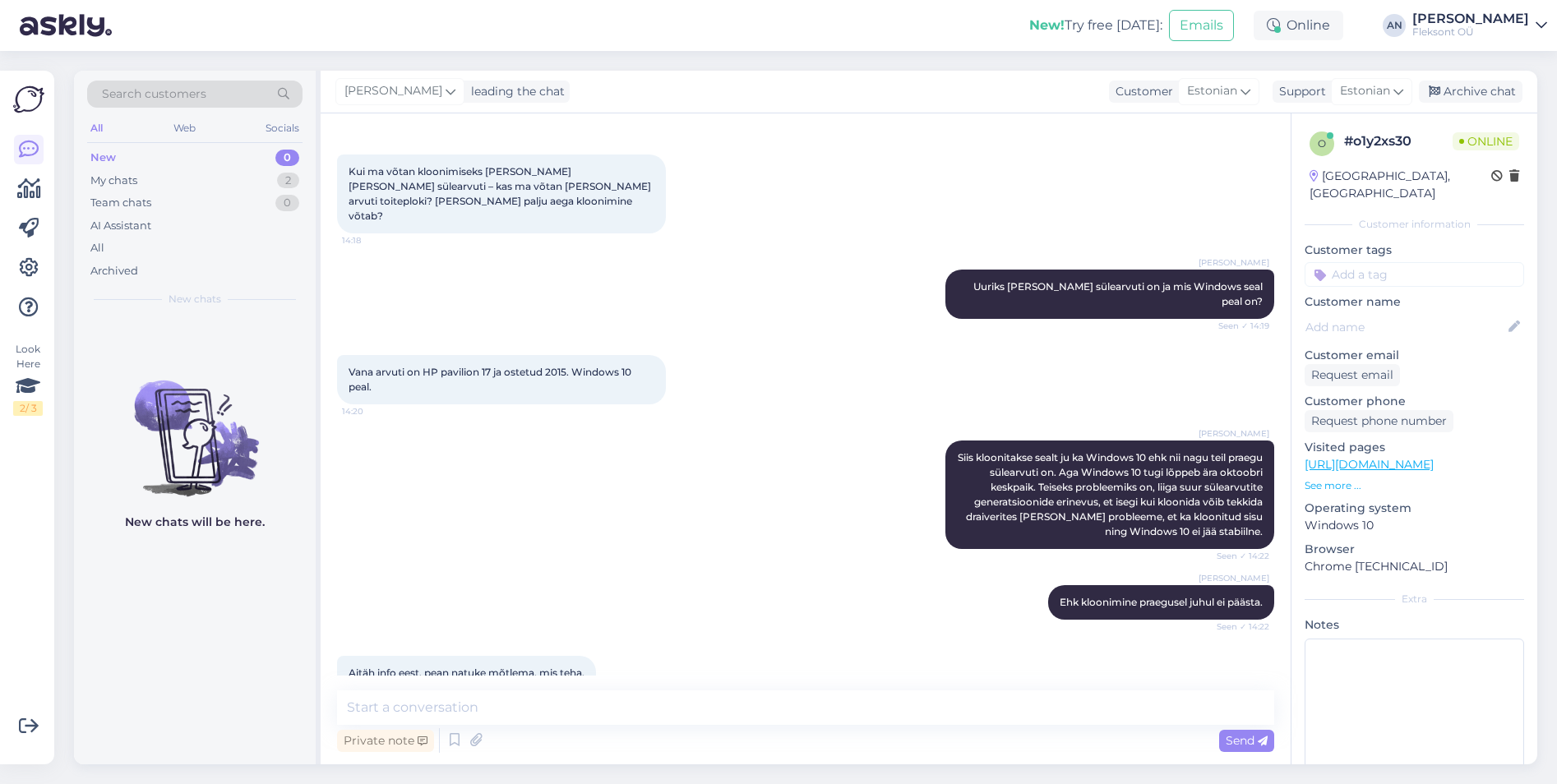
scroll to position [508, 0]
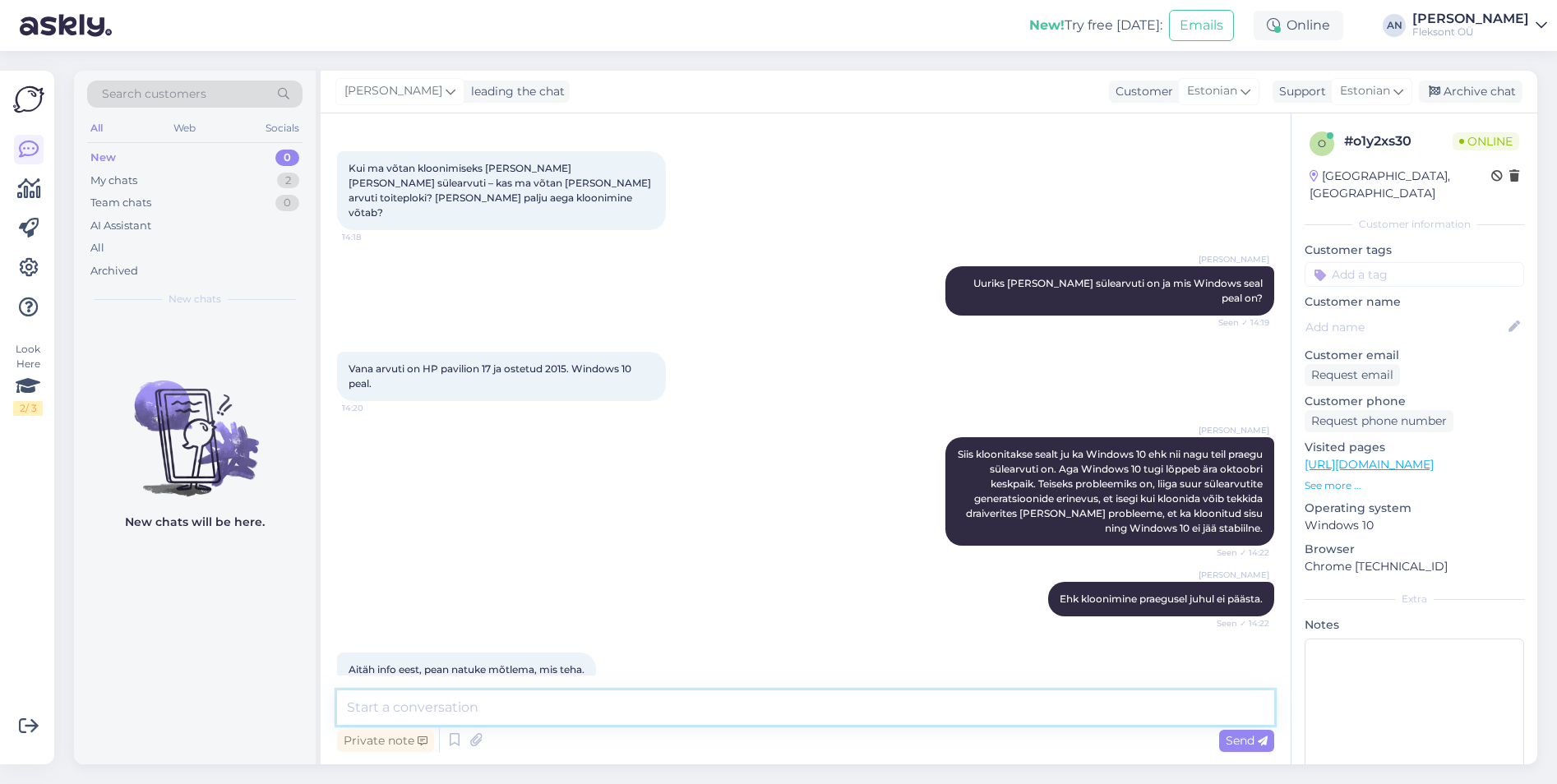
click at [526, 707] on textarea at bounding box center [805, 707] width 937 height 34
type textarea "Võtke heaks"
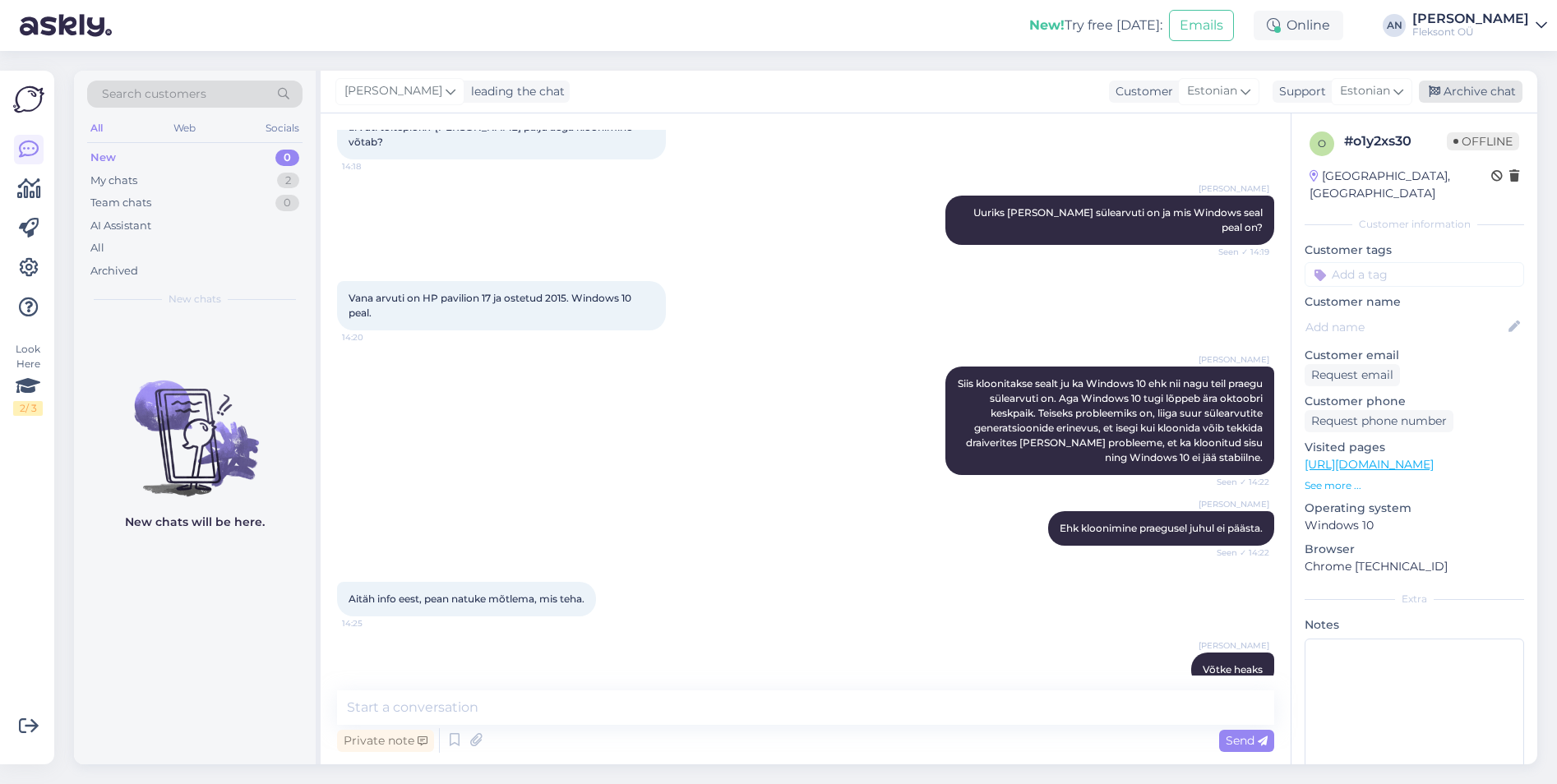
click at [1495, 91] on div "Archive chat" at bounding box center [1470, 91] width 104 height 22
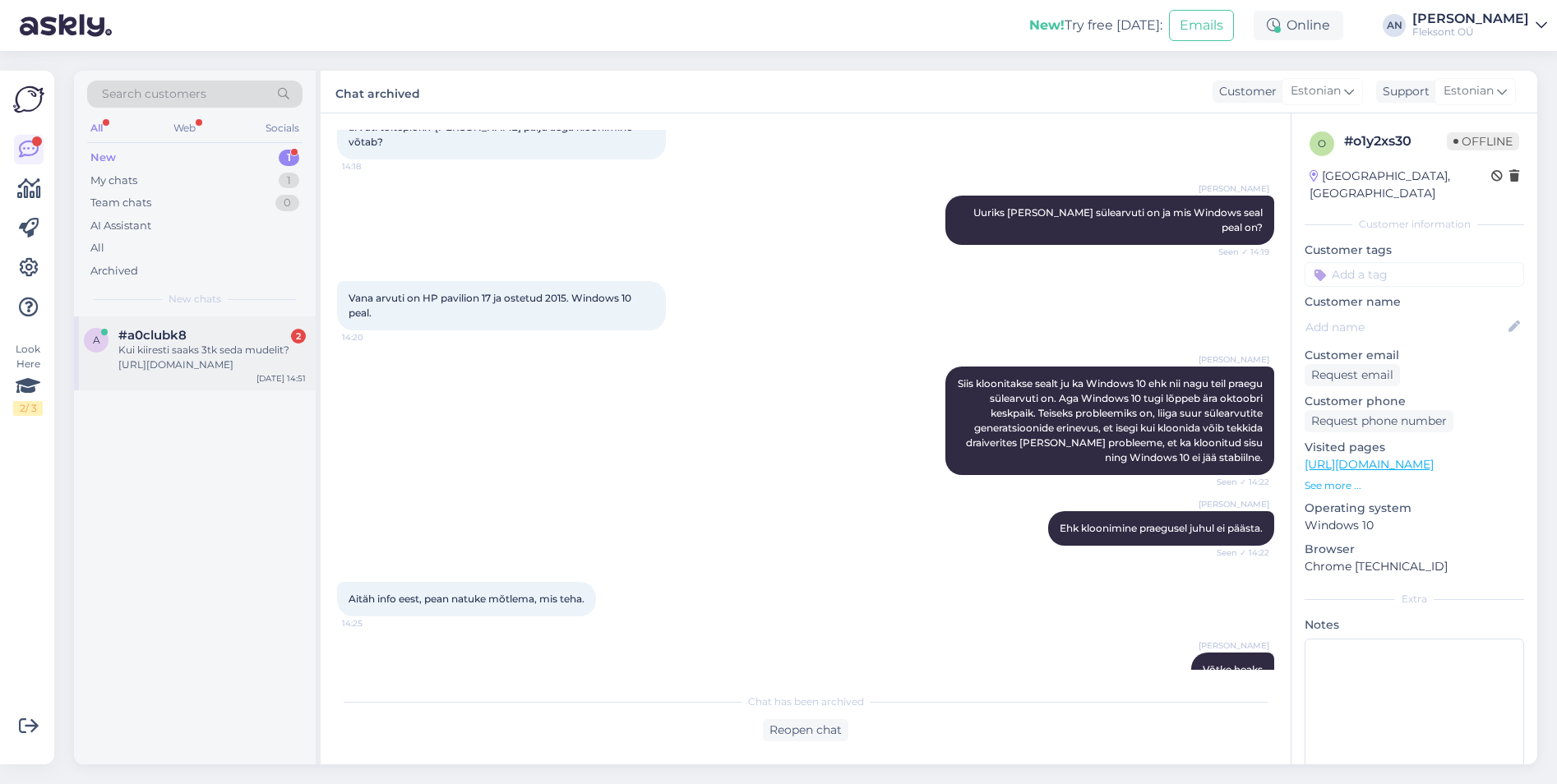
click at [226, 351] on div "Kui kiiresti saaks 3tk seda mudelit? [URL][DOMAIN_NAME]" at bounding box center [212, 357] width 188 height 29
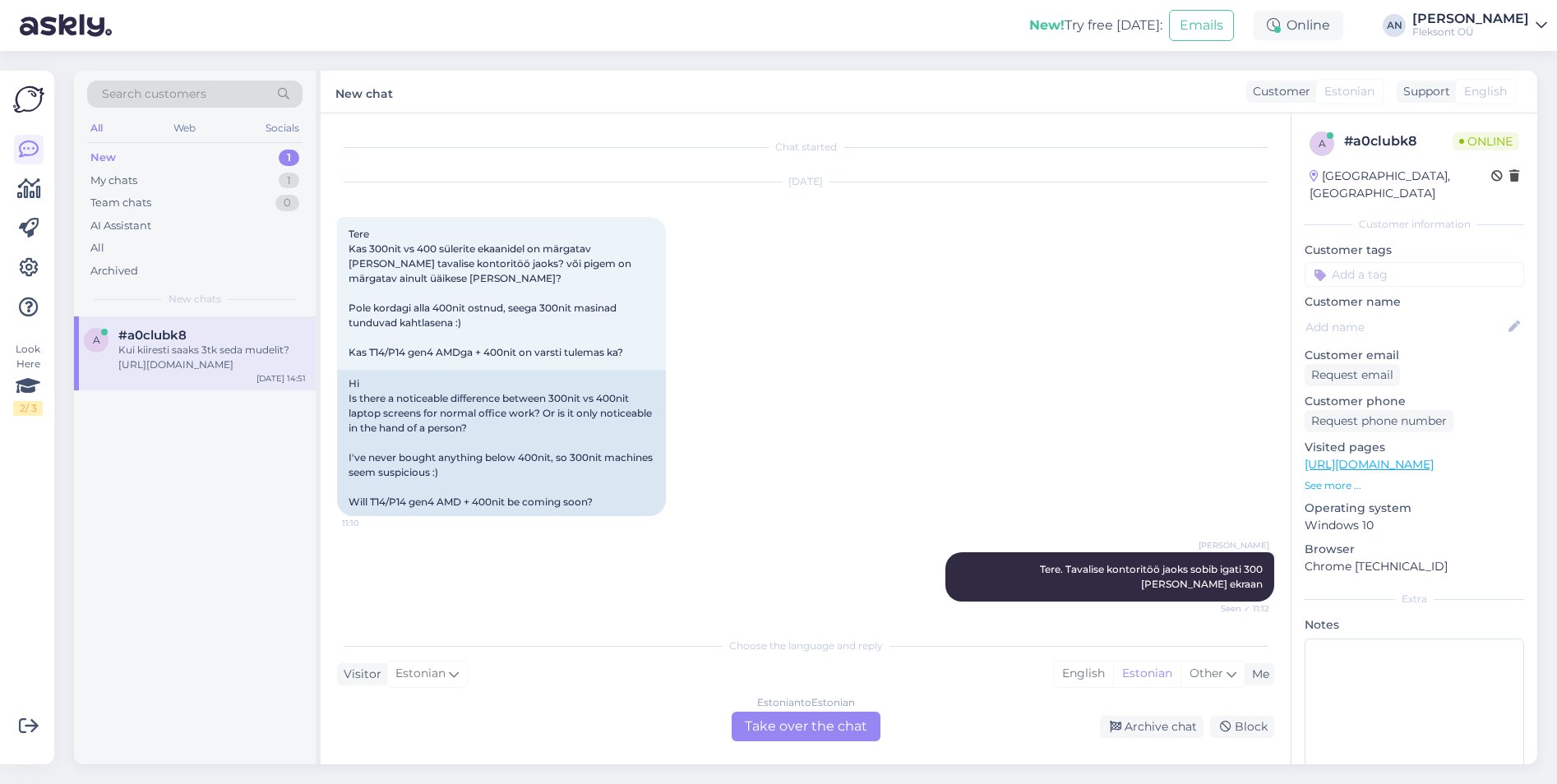
scroll to position [8201, 0]
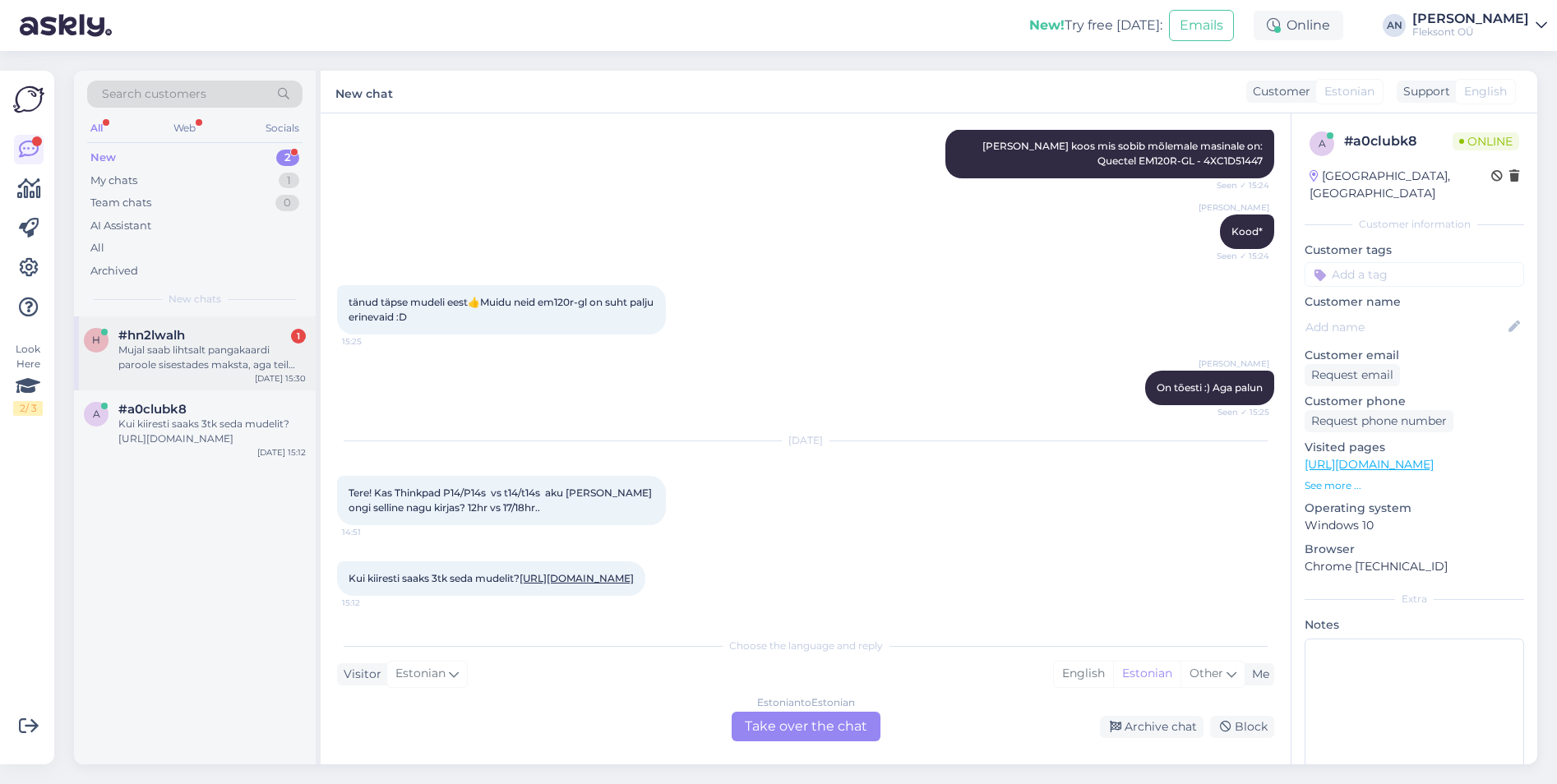
click at [127, 339] on span "#hn2lwalh" at bounding box center [151, 335] width 66 height 15
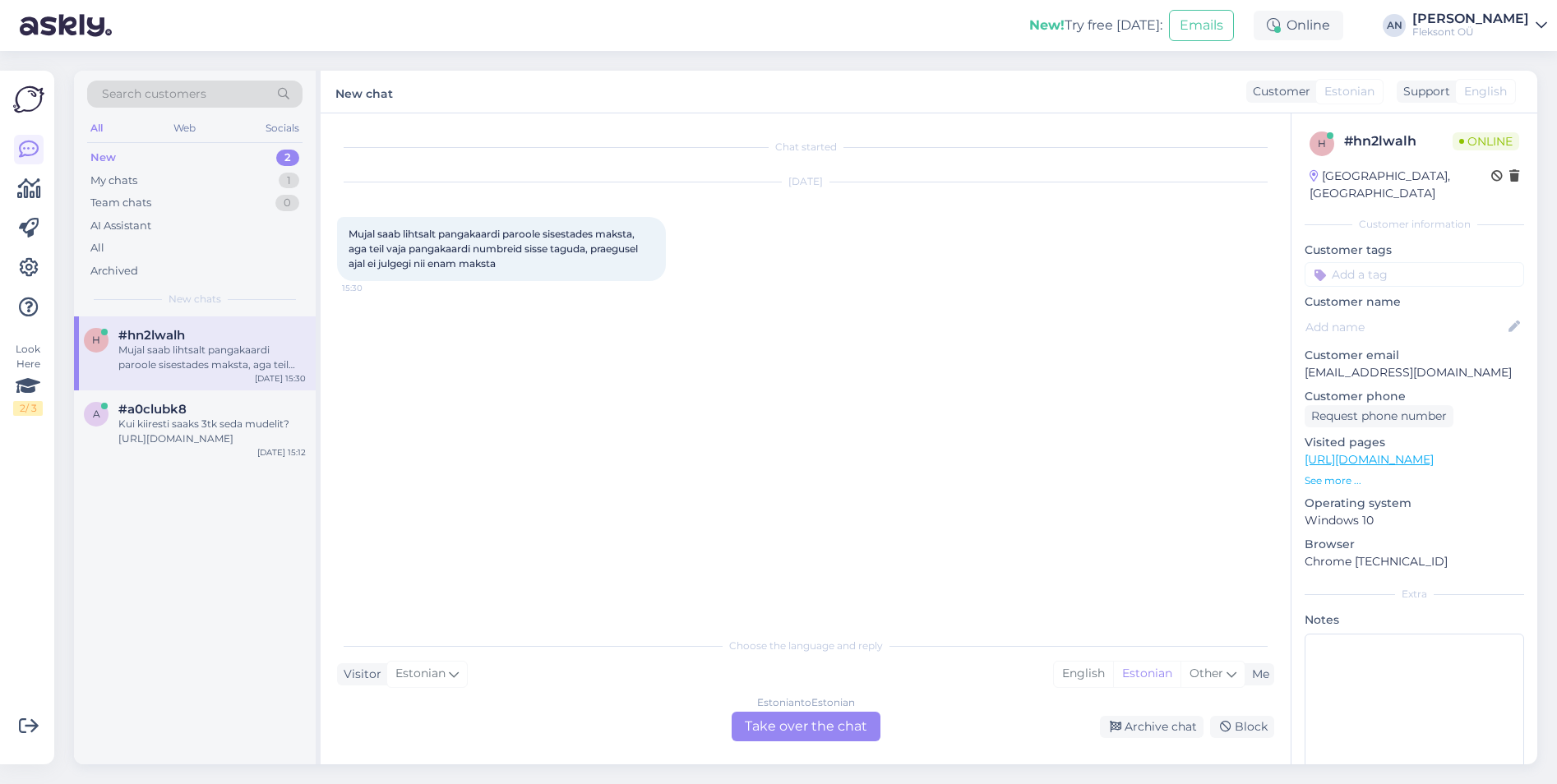
click at [634, 365] on div "Chat started [DATE] Mujal saab lihtsalt pangakaardi paroole sisestades maksta, …" at bounding box center [813, 372] width 951 height 484
click at [121, 435] on div "Kui kiiresti saaks 3tk seda mudelit? [URL][DOMAIN_NAME]" at bounding box center [212, 432] width 188 height 29
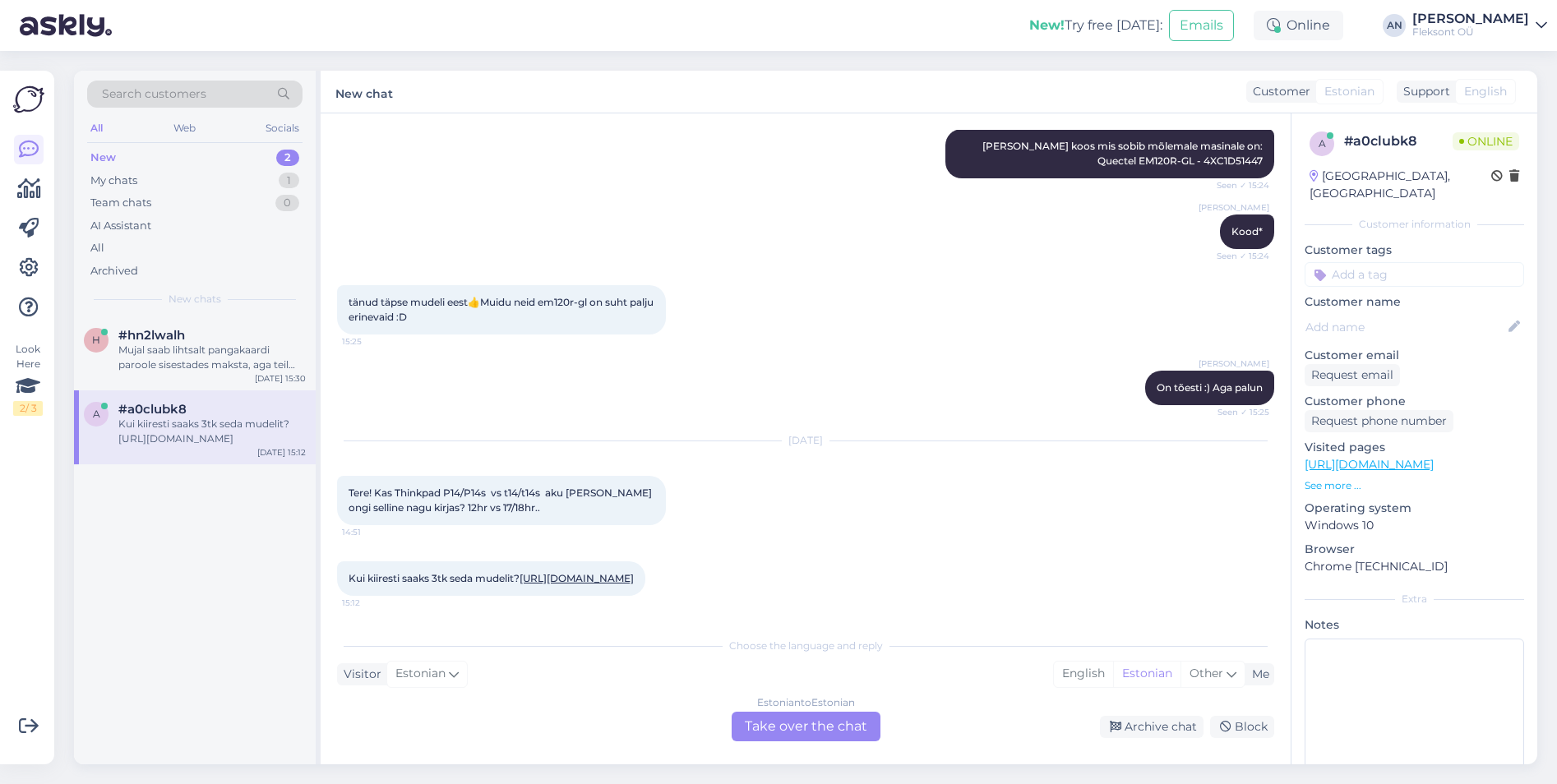
click at [761, 484] on div "[DATE] Tere! Kas Thinkpad P14/P14s vs t14/t14s aku [PERSON_NAME] ongi selline n…" at bounding box center [805, 482] width 937 height 120
click at [525, 489] on div "Tere! Kas Thinkpad P14/P14s vs t14/t14s aku [PERSON_NAME] ongi selline nagu kir…" at bounding box center [501, 500] width 329 height 49
click at [194, 339] on div "#hn2lwalh" at bounding box center [212, 335] width 188 height 15
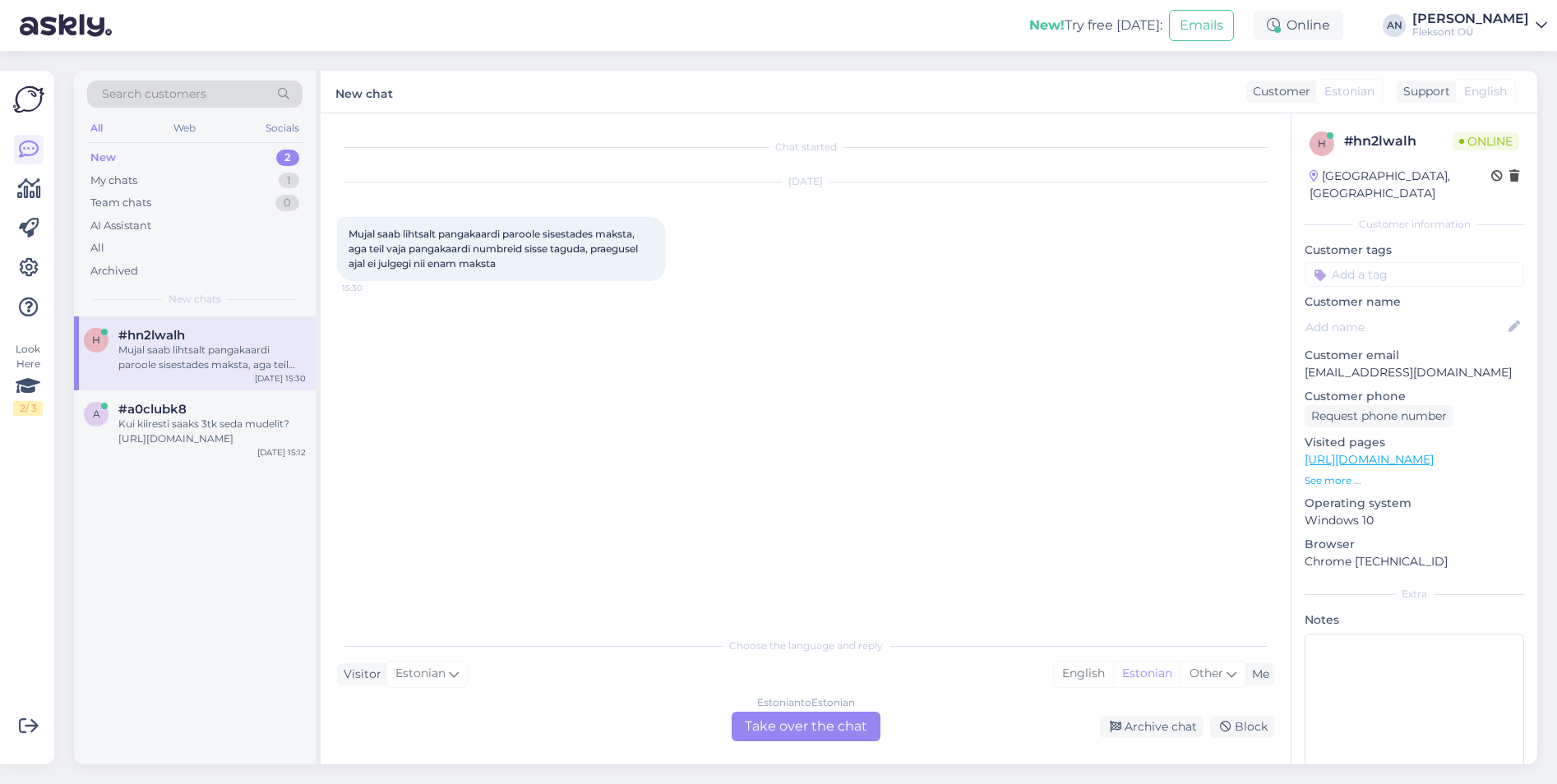
click at [683, 338] on div "Chat started [DATE] Mujal saab lihtsalt pangakaardi paroole sisestades maksta, …" at bounding box center [813, 372] width 951 height 484
drag, startPoint x: 478, startPoint y: 253, endPoint x: 340, endPoint y: 214, distance: 143.4
click at [340, 214] on div "[DATE] Mujal saab lihtsalt pangakaardi paroole sisestades maksta, aga teil vaja…" at bounding box center [805, 231] width 937 height 135
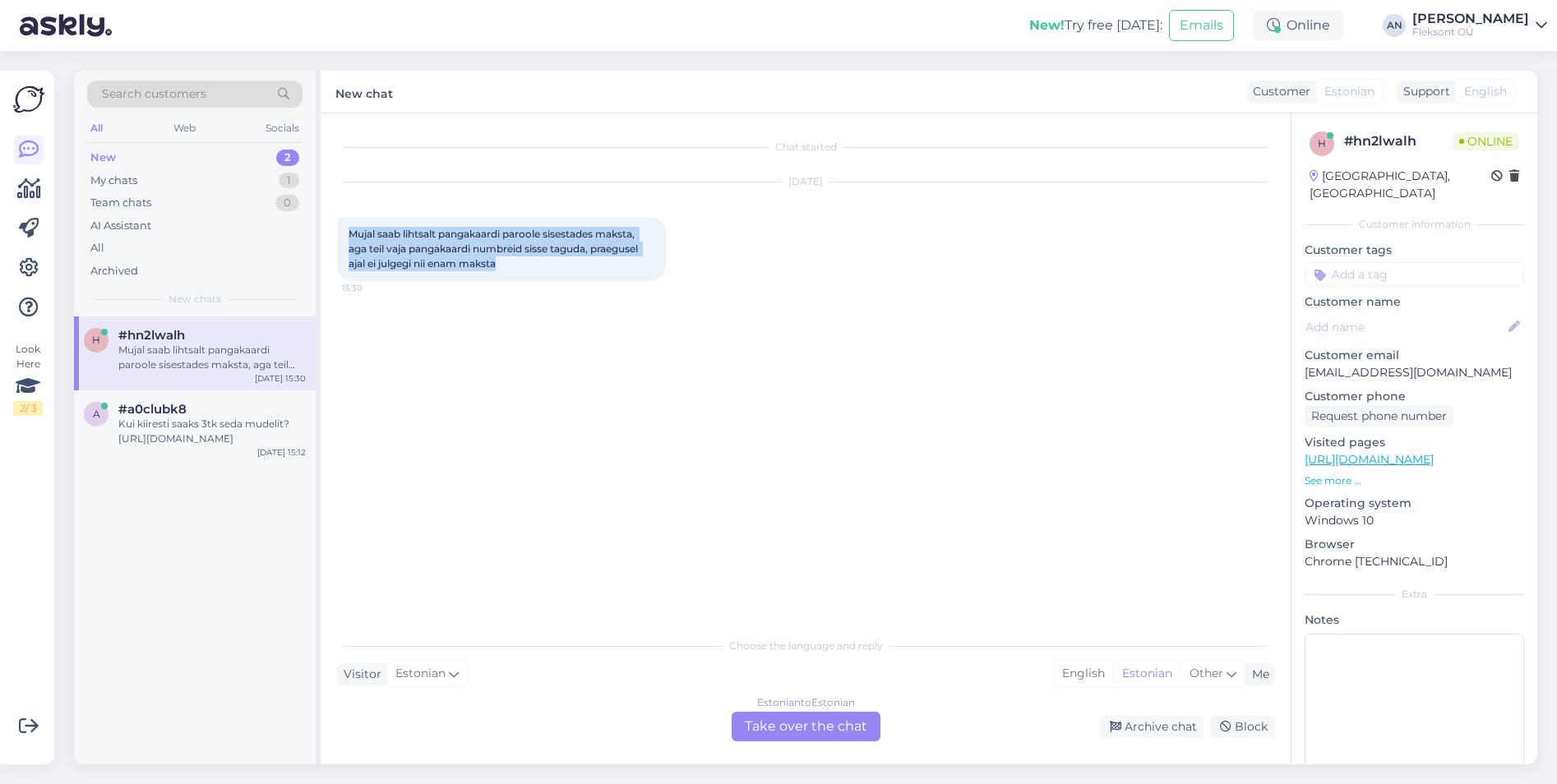
copy span "Mujal saab lihtsalt pangakaardi paroole sisestades maksta, aga teil vaja pangak…"
click at [801, 708] on div "Estonian to Estonian" at bounding box center [806, 702] width 98 height 15
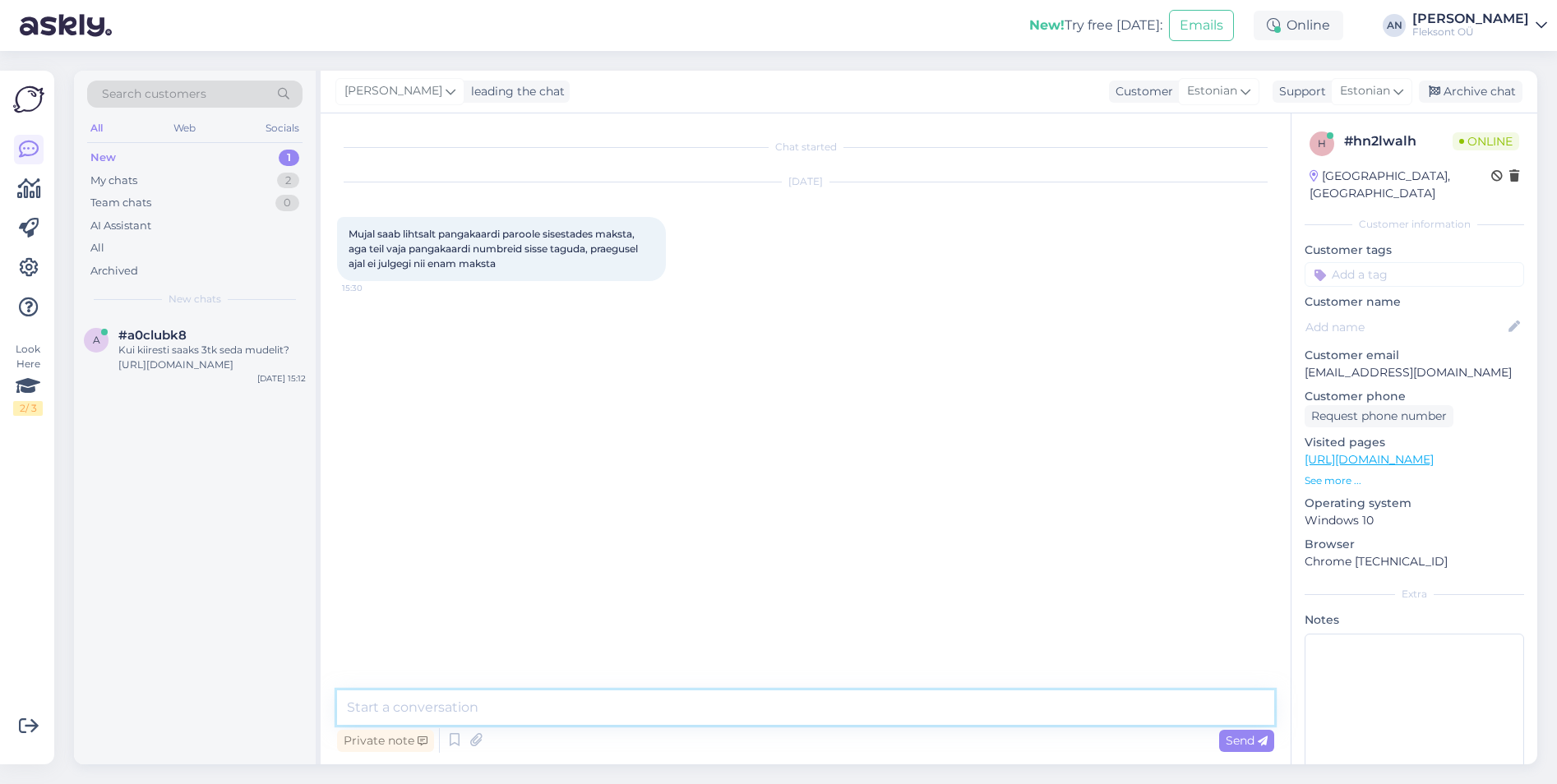
click at [604, 695] on textarea at bounding box center [805, 707] width 937 height 34
type textarea "Tere. Pole probleeme meie ettevõttes olnud, et kaardiinfo jalutama läheb. Saate…"
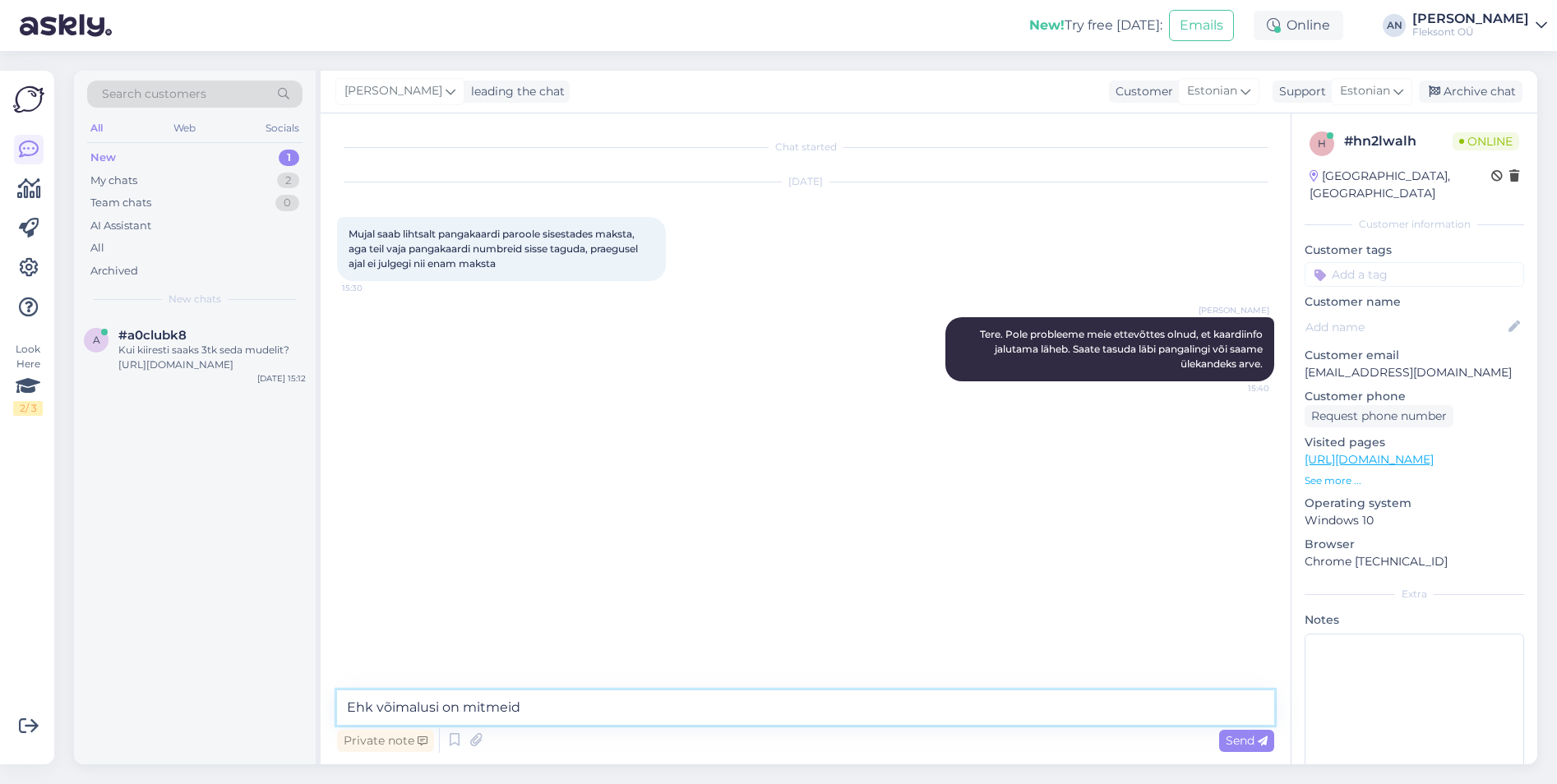
type textarea "Ehk võimalusi on mitmeid."
